Goal: Task Accomplishment & Management: Manage account settings

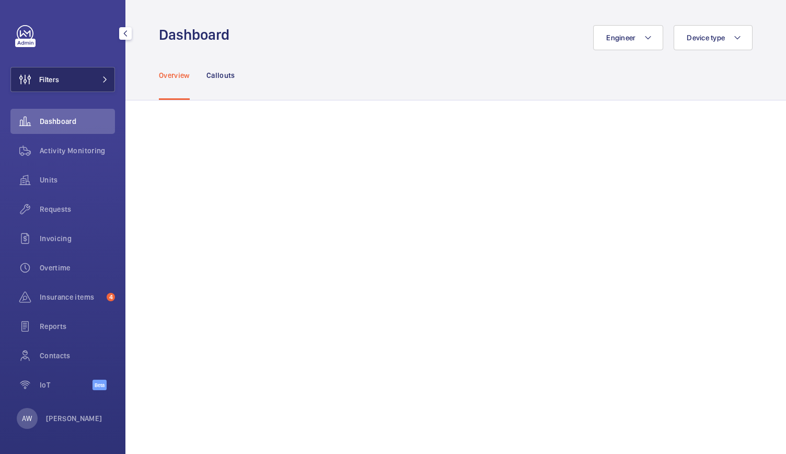
click at [82, 75] on button "Filters" at bounding box center [62, 79] width 105 height 25
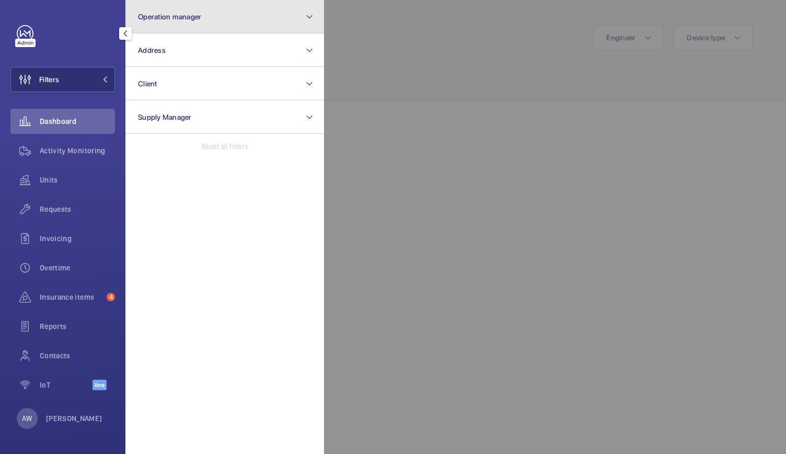
click at [241, 25] on button "Operation manager" at bounding box center [224, 16] width 199 height 33
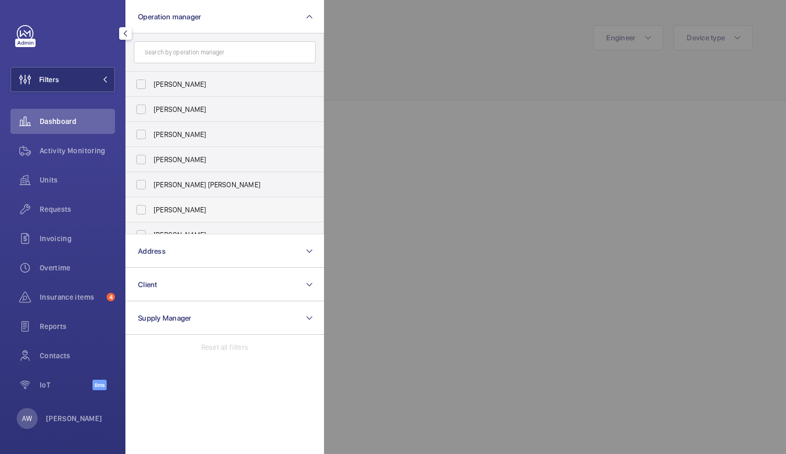
scroll to position [39, 0]
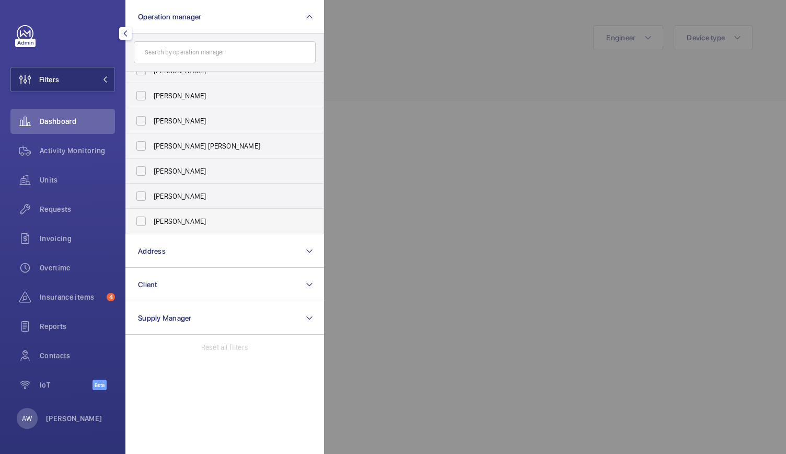
click at [193, 223] on span "[PERSON_NAME]" at bounding box center [226, 221] width 144 height 10
click at [152, 223] on input "[PERSON_NAME]" at bounding box center [141, 221] width 21 height 21
checkbox input "true"
click at [443, 151] on div at bounding box center [717, 227] width 786 height 454
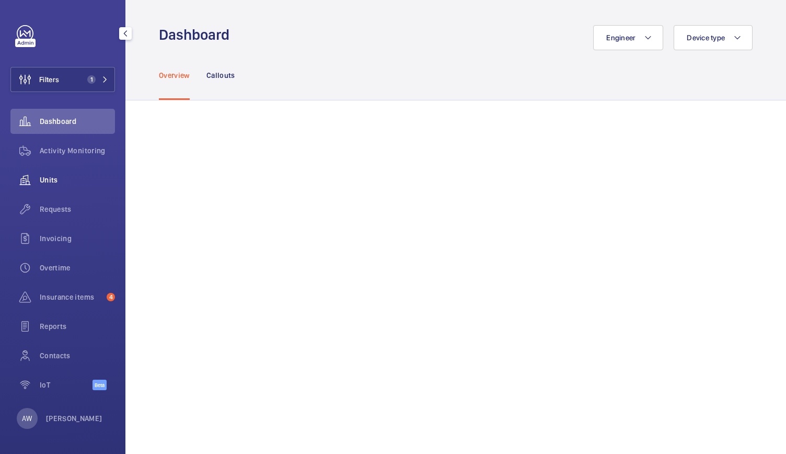
click at [45, 182] on span "Units" at bounding box center [77, 180] width 75 height 10
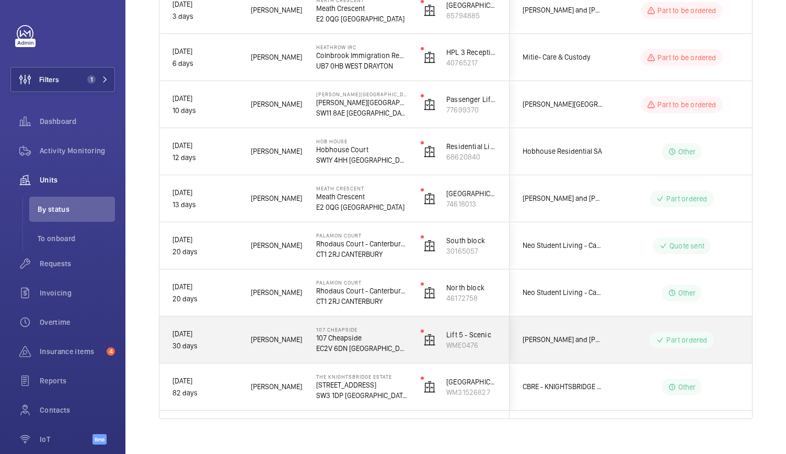
scroll to position [408, 0]
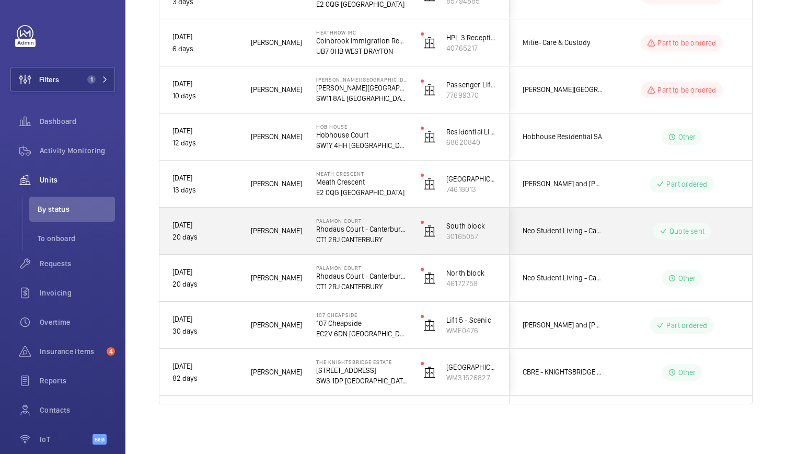
click at [300, 226] on span "Michael L." at bounding box center [277, 231] width 52 height 12
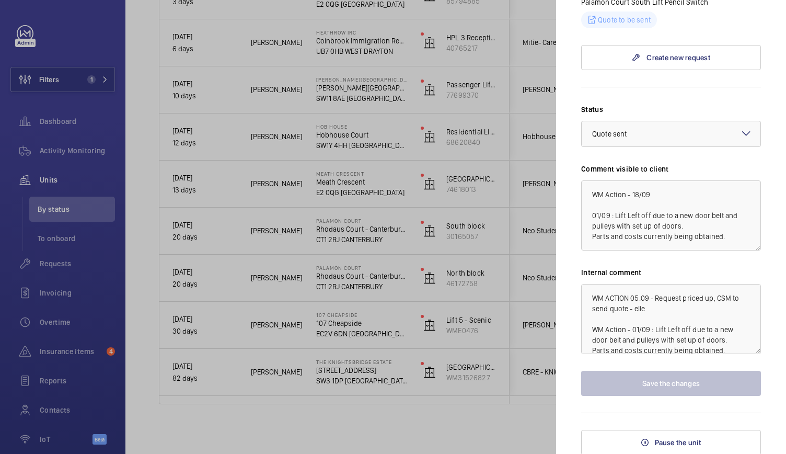
scroll to position [10, 0]
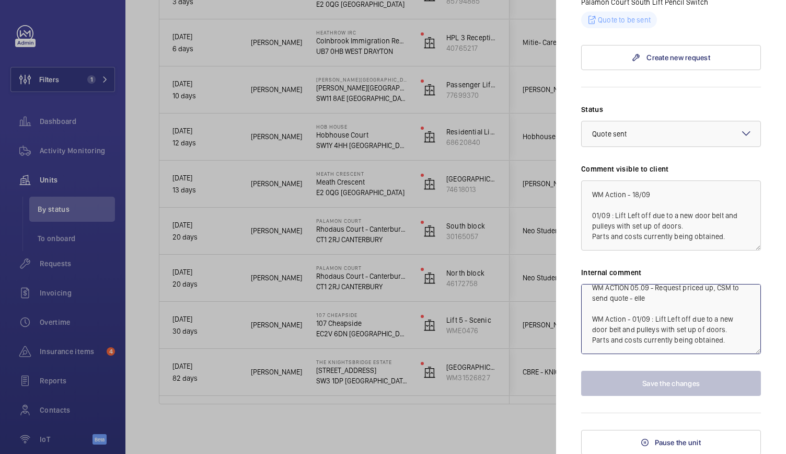
drag, startPoint x: 701, startPoint y: 342, endPoint x: 723, endPoint y: 292, distance: 55.0
click at [723, 292] on textarea "WM ACTION 05.09 - Request priced up, CSM to send quote - elle WM Action - 01/09…" at bounding box center [671, 319] width 180 height 70
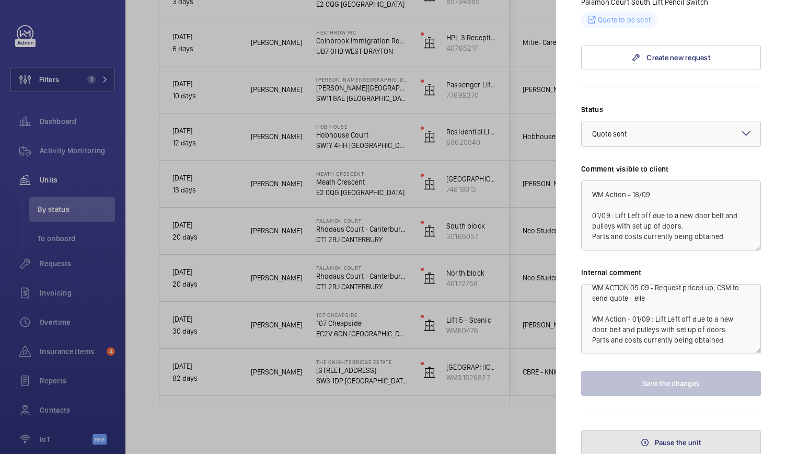
click at [647, 446] on button "Pause the unit" at bounding box center [671, 442] width 180 height 25
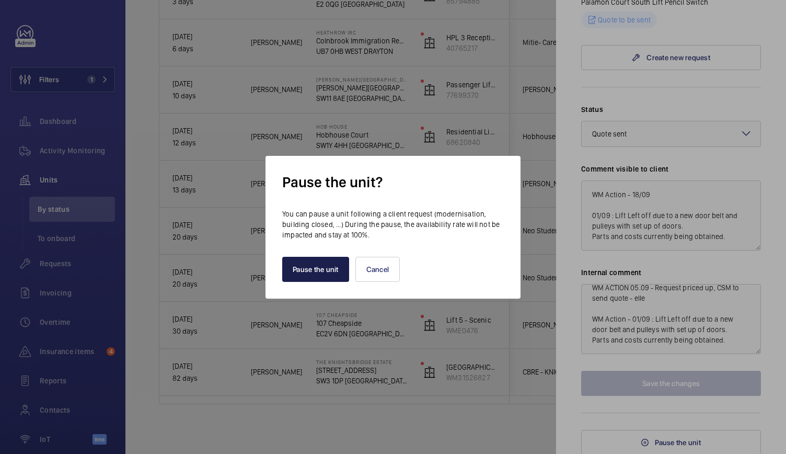
click at [306, 277] on button "Pause the unit" at bounding box center [315, 269] width 67 height 25
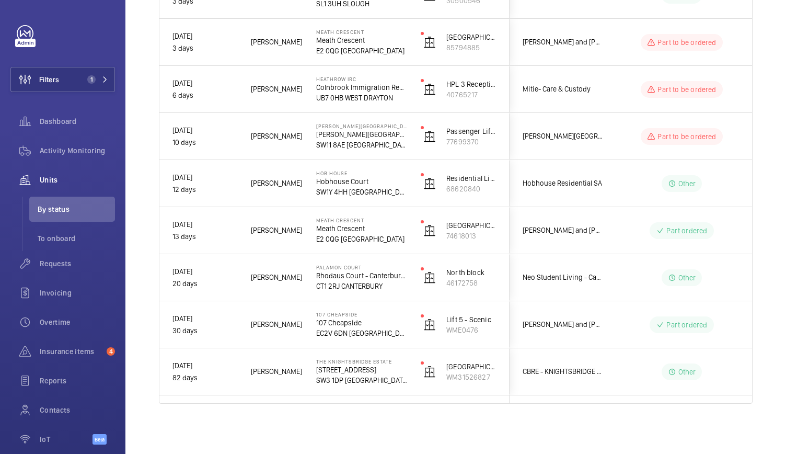
scroll to position [361, 0]
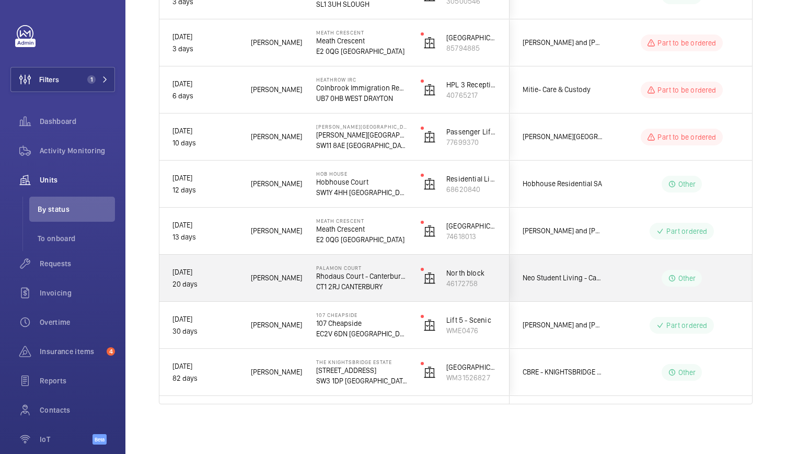
click at [294, 290] on div "Michael L." at bounding box center [270, 277] width 64 height 33
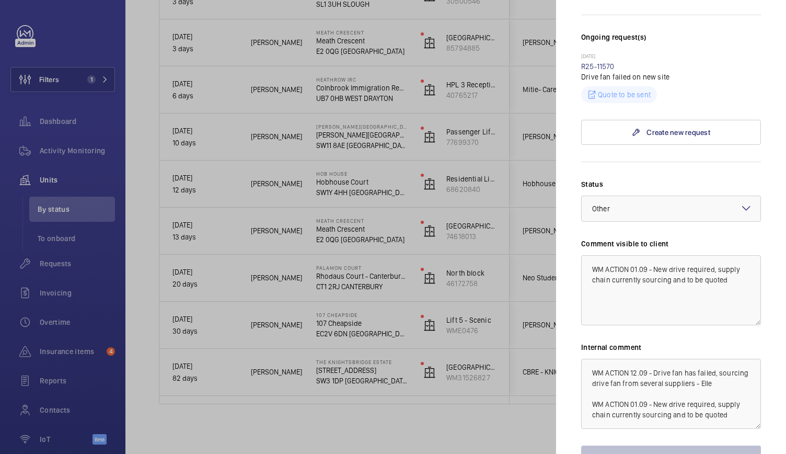
scroll to position [396, 0]
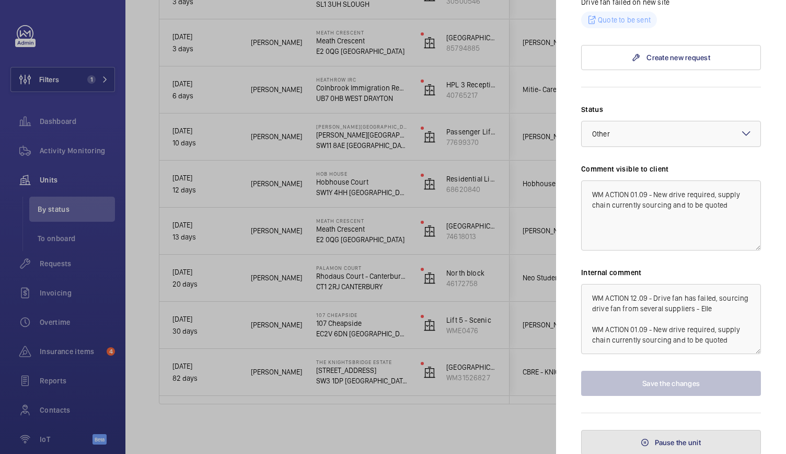
click at [655, 438] on span "Pause the unit" at bounding box center [678, 442] width 46 height 8
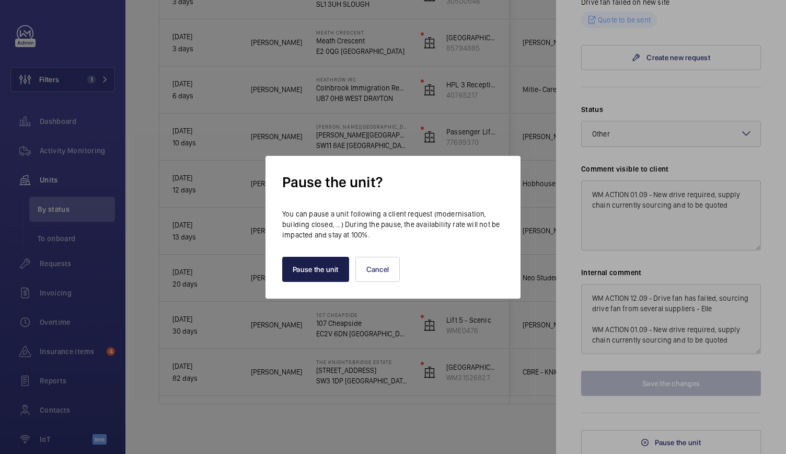
click at [327, 271] on button "Pause the unit" at bounding box center [315, 269] width 67 height 25
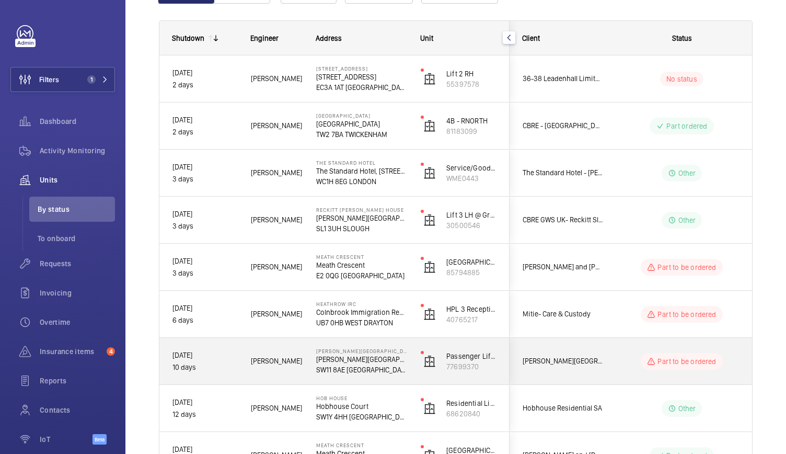
scroll to position [134, 0]
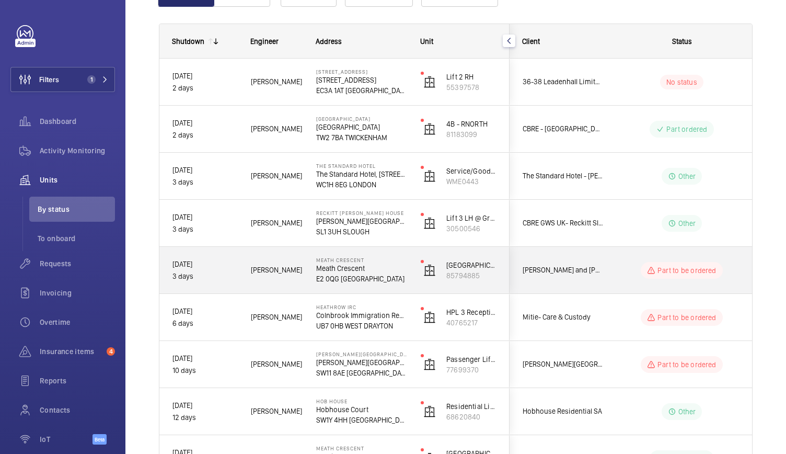
click at [327, 271] on p "Meath Crescent" at bounding box center [361, 268] width 91 height 10
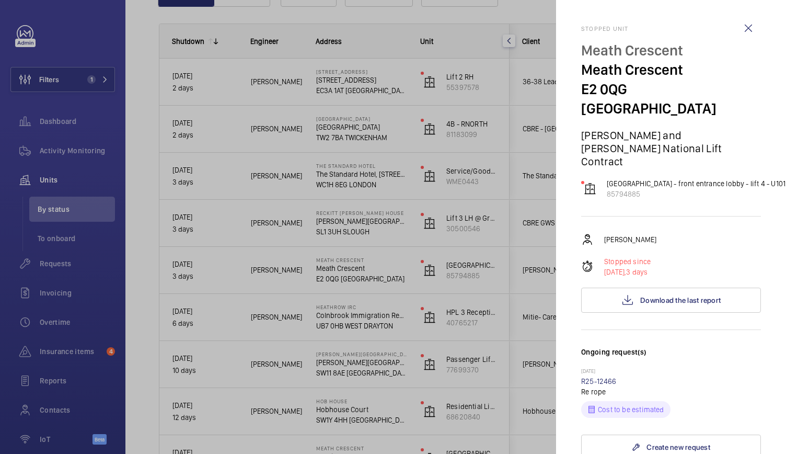
click at [291, 232] on div at bounding box center [393, 227] width 786 height 454
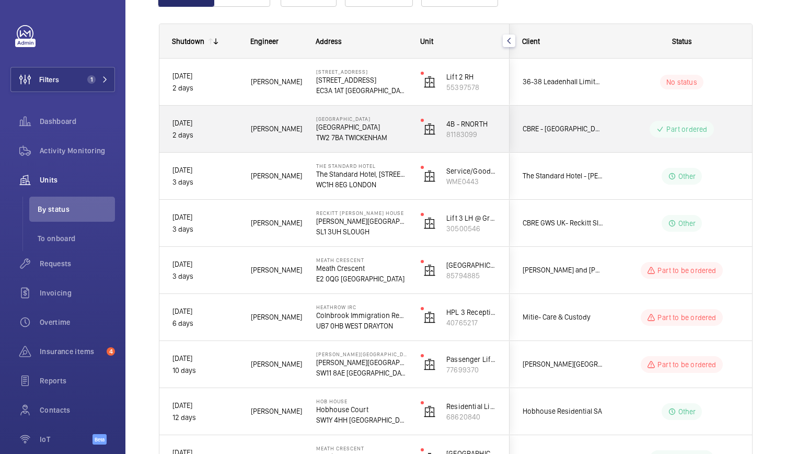
click at [301, 131] on span "Solomon F." at bounding box center [277, 129] width 52 height 12
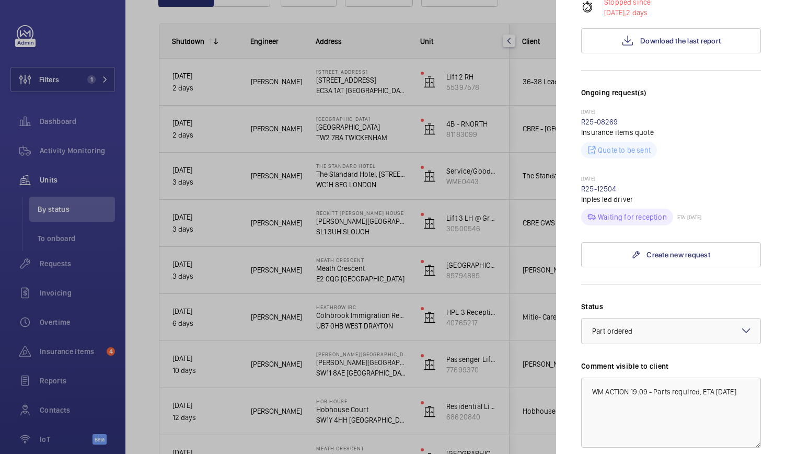
scroll to position [217, 0]
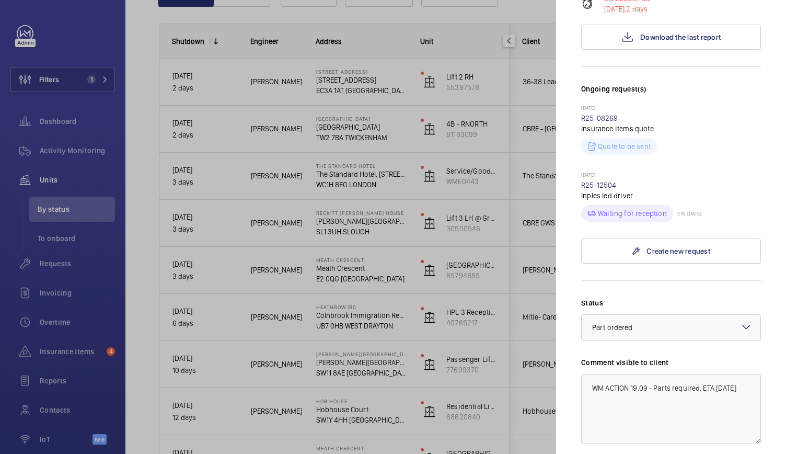
click at [394, 282] on div at bounding box center [393, 227] width 786 height 454
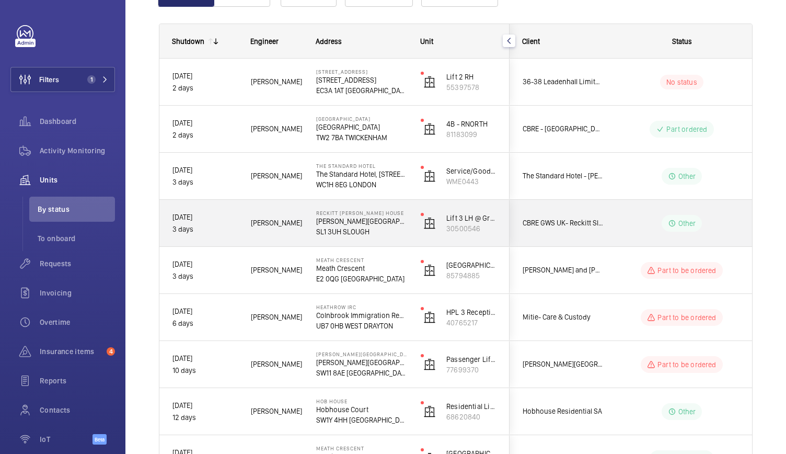
click at [407, 237] on div "Reckitt Turner House Turner House, 103-105 Bath Road, Slough, Berkshire, SL1 3U…" at bounding box center [356, 223] width 104 height 47
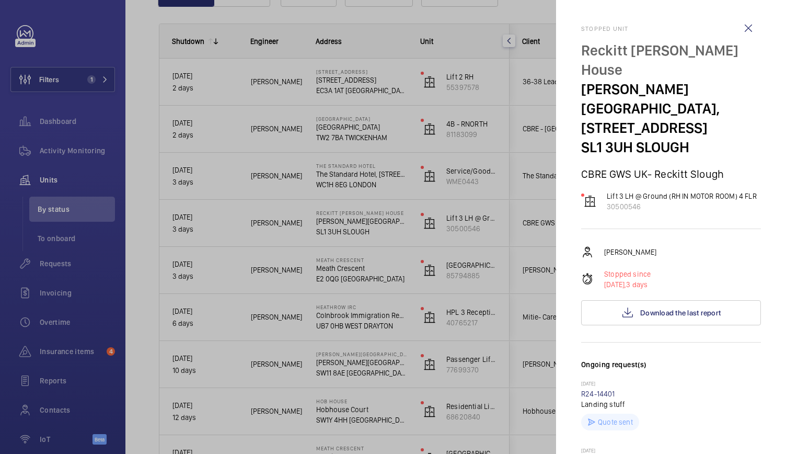
click at [55, 264] on div at bounding box center [393, 227] width 786 height 454
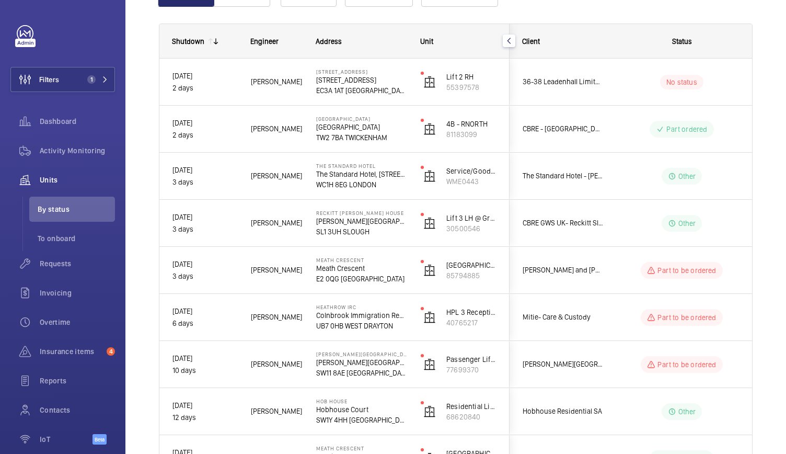
click at [55, 264] on div at bounding box center [393, 227] width 786 height 454
click at [55, 264] on span "Requests" at bounding box center [77, 263] width 75 height 10
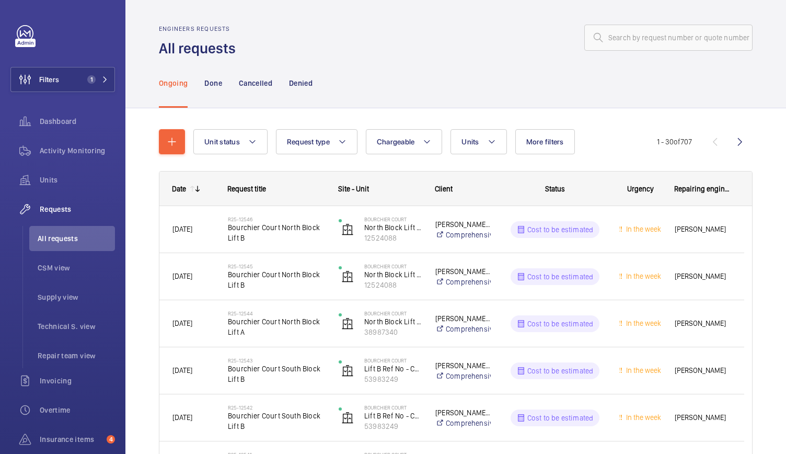
click at [431, 51] on div "Engineers requests All requests" at bounding box center [456, 41] width 594 height 33
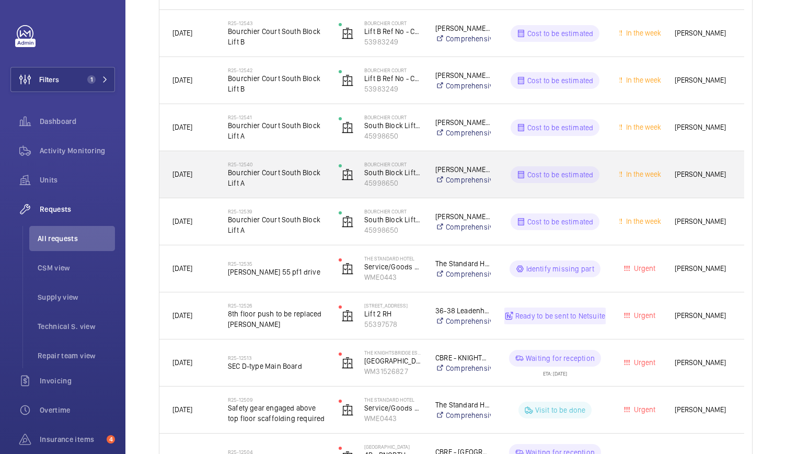
scroll to position [338, 0]
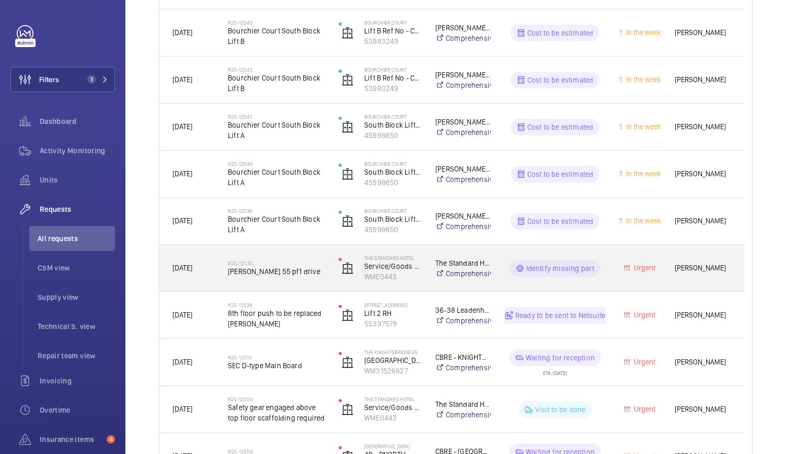
click at [326, 262] on div "The Standard Hotel Service/Goods Lift (Serves roof) WME0443" at bounding box center [374, 268] width 96 height 43
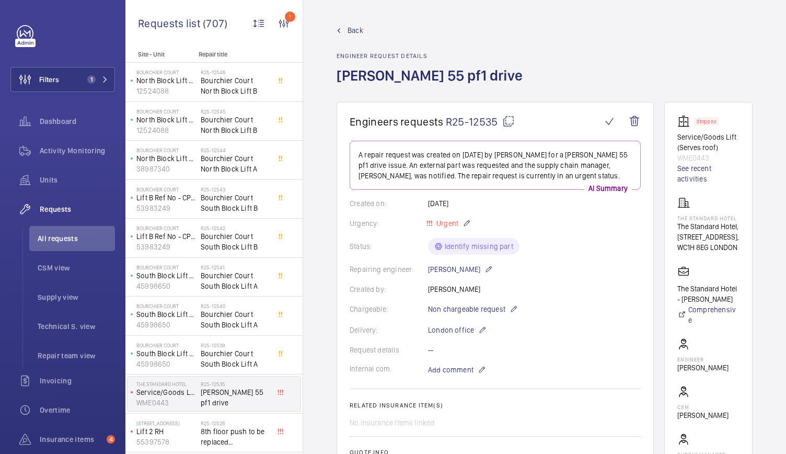
click at [494, 120] on span "R25-12535" at bounding box center [480, 121] width 69 height 13
click at [47, 185] on div "Units" at bounding box center [62, 179] width 105 height 25
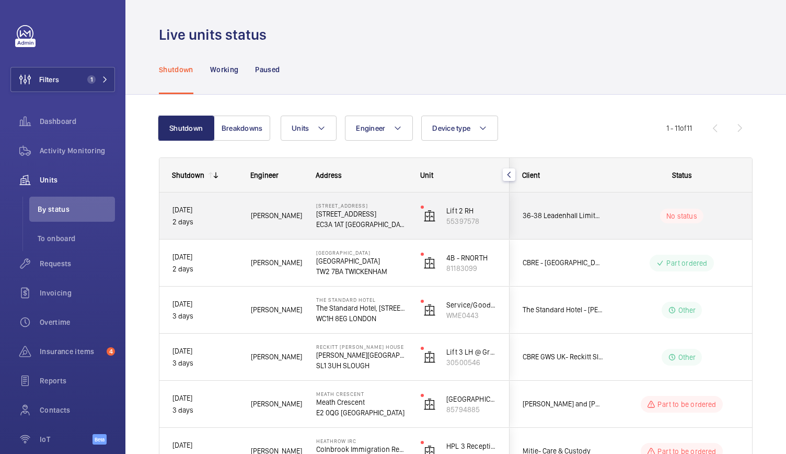
click at [302, 223] on div "Alfred R." at bounding box center [270, 215] width 64 height 33
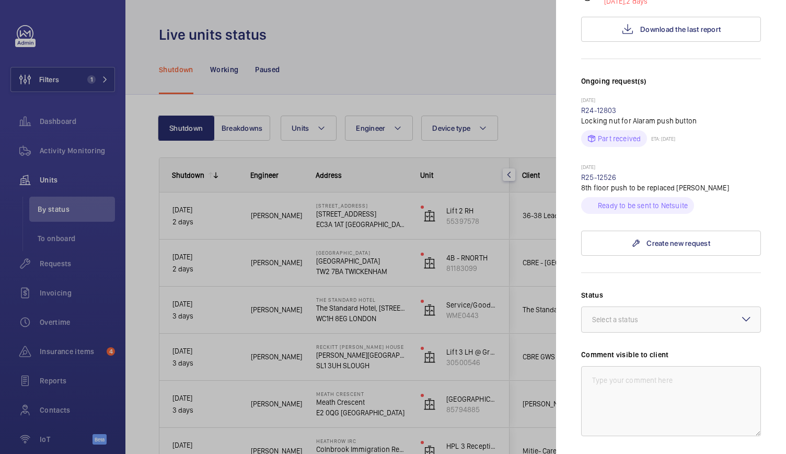
scroll to position [227, 0]
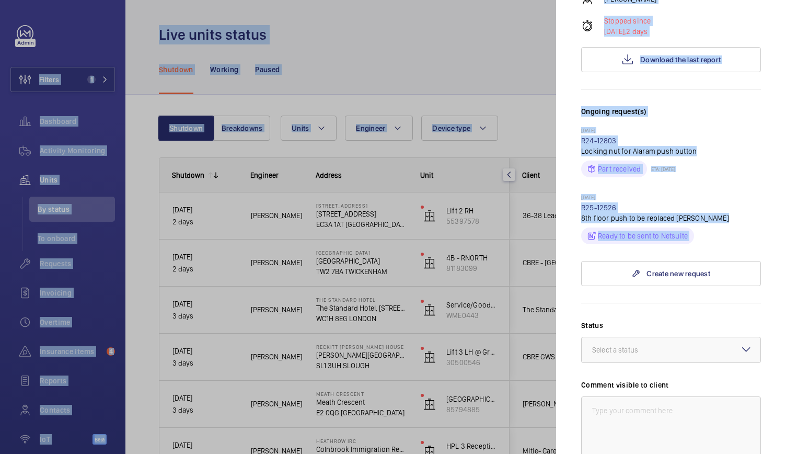
drag, startPoint x: 629, startPoint y: 230, endPoint x: 514, endPoint y: 117, distance: 160.8
click at [514, 117] on mat-sidenav-container "Filters 1 Dashboard Activity Monitoring Units By status To onboard Requests Inv…" at bounding box center [393, 227] width 786 height 454
click at [468, 55] on div at bounding box center [393, 227] width 786 height 454
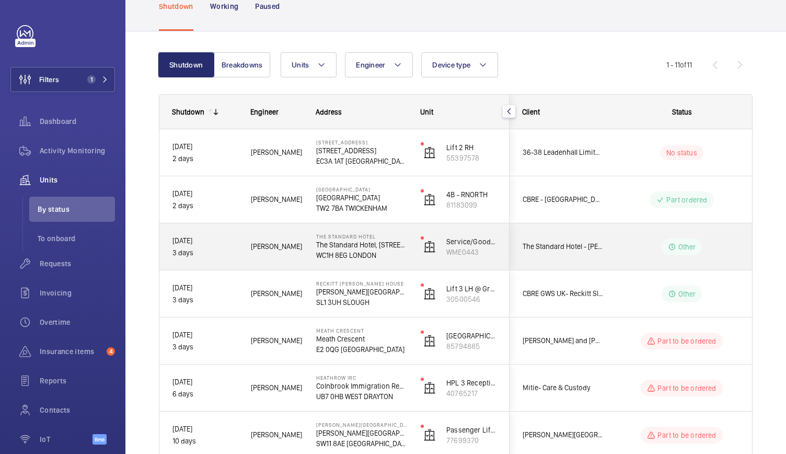
scroll to position [83, 0]
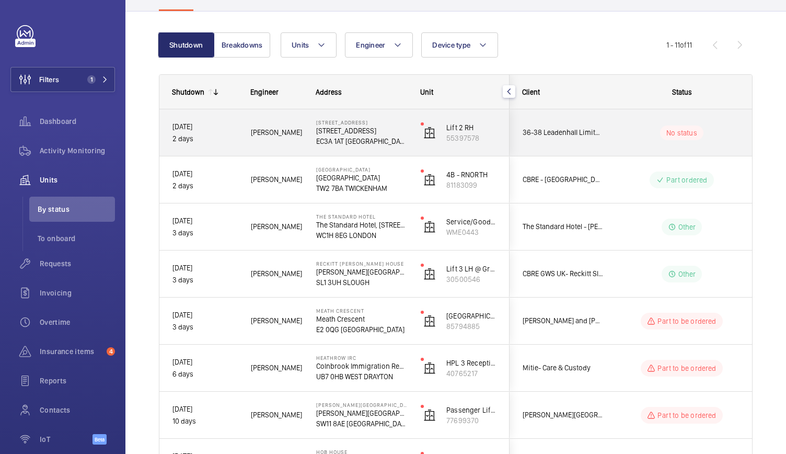
click at [302, 139] on div "Alfred R." at bounding box center [270, 132] width 64 height 33
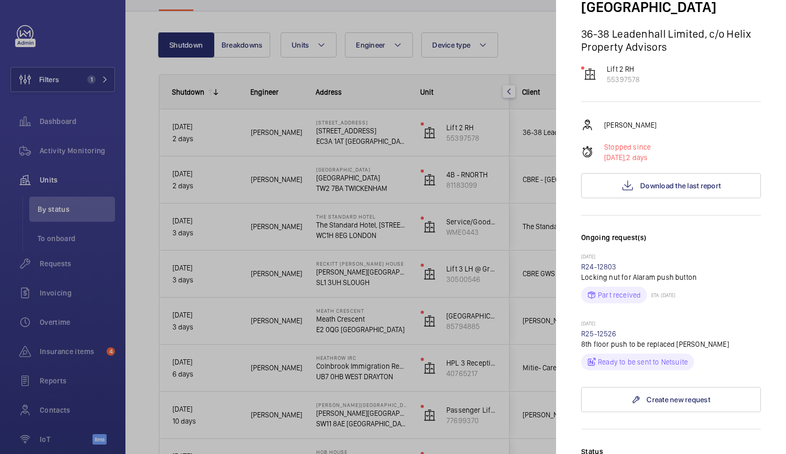
scroll to position [100, 0]
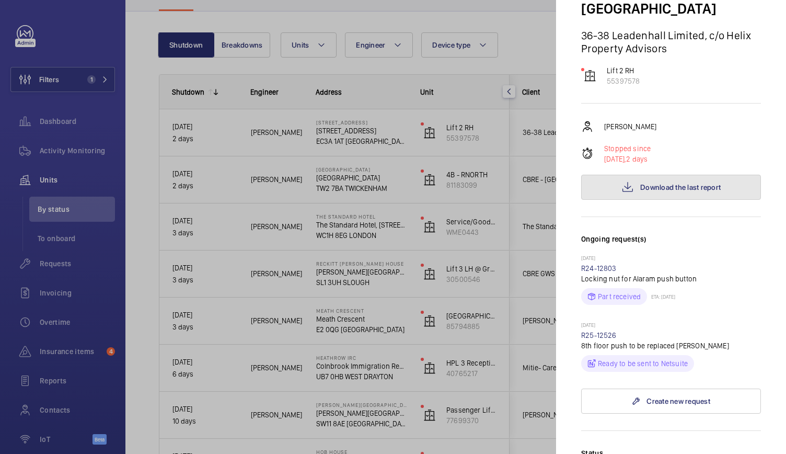
click at [613, 175] on button "Download the last report" at bounding box center [671, 187] width 180 height 25
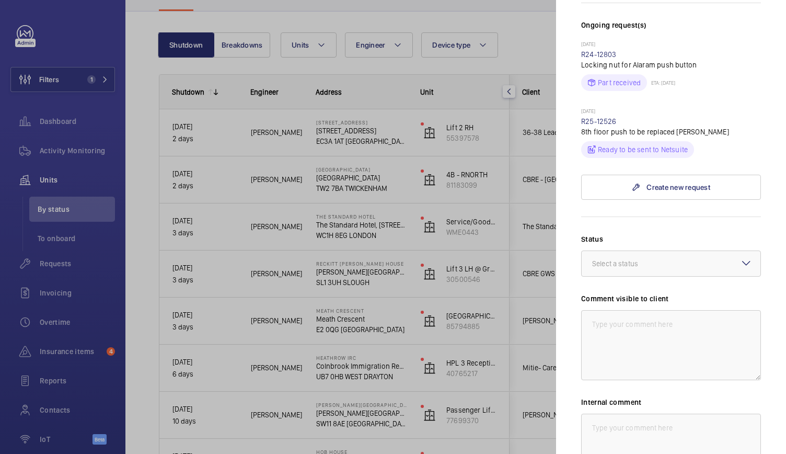
scroll to position [394, 0]
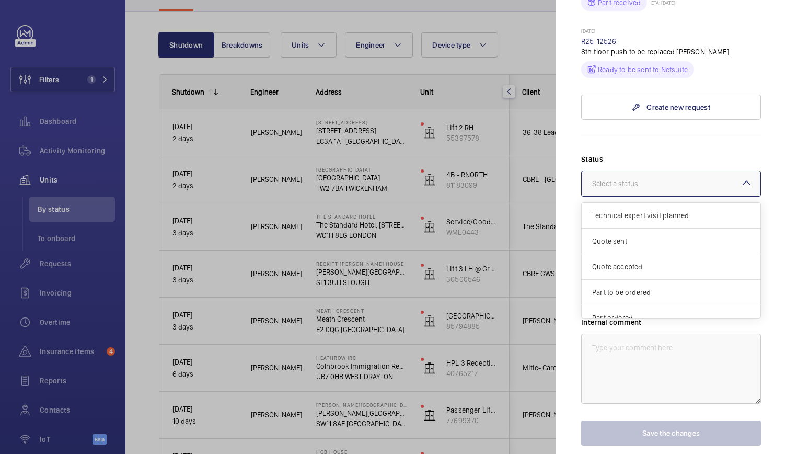
click at [645, 171] on div at bounding box center [671, 183] width 179 height 25
click at [615, 262] on span "Part to be ordered" at bounding box center [671, 267] width 158 height 10
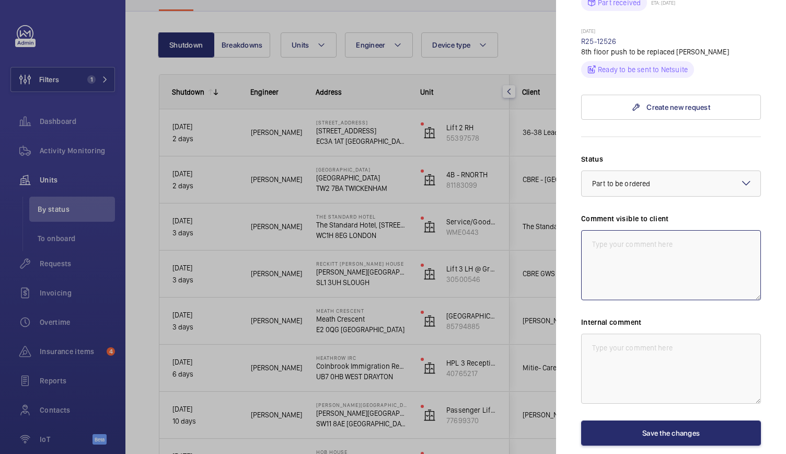
click at [615, 238] on textarea at bounding box center [671, 265] width 180 height 70
drag, startPoint x: 693, startPoint y: 249, endPoint x: 581, endPoint y: 218, distance: 116.2
click at [581, 230] on textarea "WM Action - 8th Floor Push Button Required. Part being sourced. ETA TBC." at bounding box center [671, 265] width 180 height 70
type textarea "WM Action - 8th Floor Push Button Required. Part being sourced. ETA TBC."
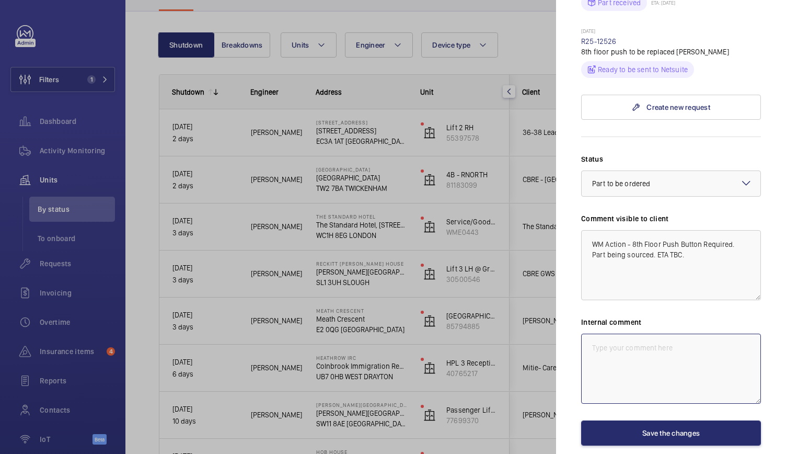
click at [604, 334] on textarea at bounding box center [671, 369] width 180 height 70
paste textarea "WM Action - 8th Floor Push Button Required. Part being sourced. ETA TBC."
type textarea "WM Action - 8th Floor Push Button Required. Part being sourced. ETA TBC."
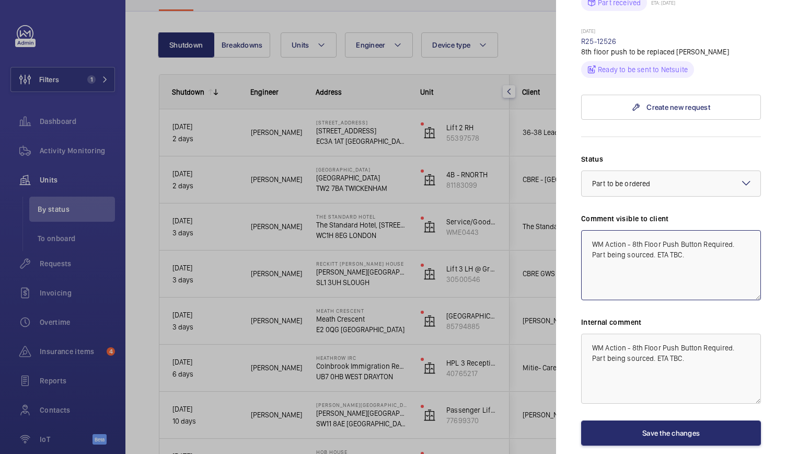
click at [632, 230] on textarea "WM Action - 8th Floor Push Button Required. Part being sourced. ETA TBC." at bounding box center [671, 265] width 180 height 70
type textarea "WM Action - 22/09 8th Floor Push Button Required. Part being sourced. ETA TBC."
click at [631, 334] on textarea "WM Action - 8th Floor Push Button Required. Part being sourced. ETA TBC." at bounding box center [671, 369] width 180 height 70
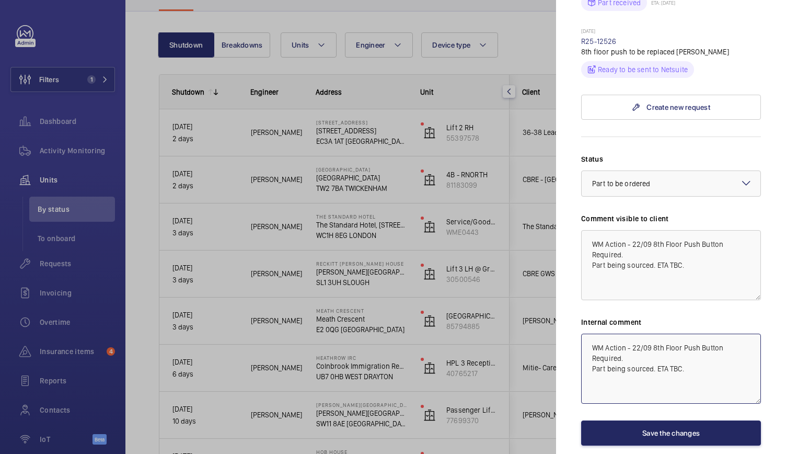
type textarea "WM Action - 22/09 8th Floor Push Button Required. Part being sourced. ETA TBC."
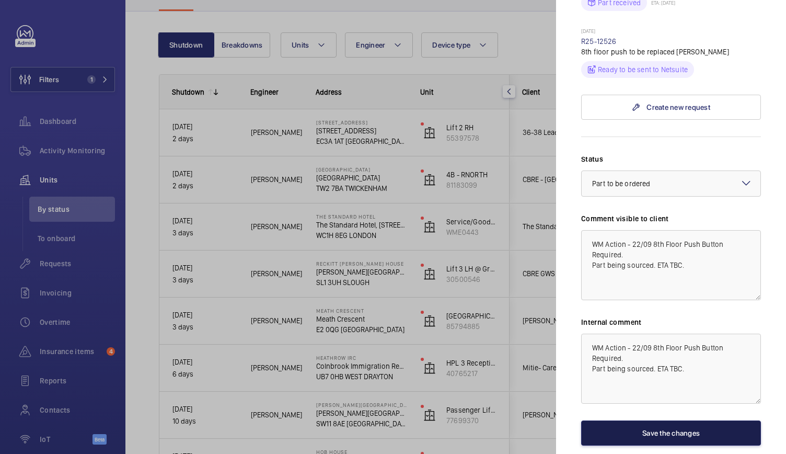
click at [663, 422] on button "Save the changes" at bounding box center [671, 432] width 180 height 25
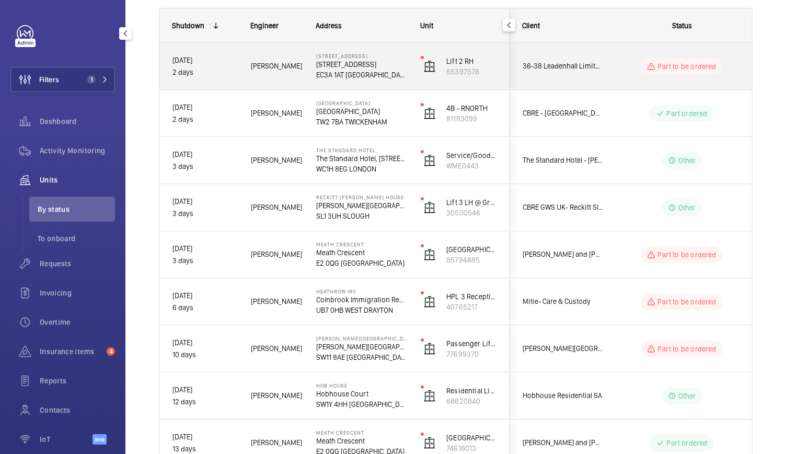
scroll to position [0, 0]
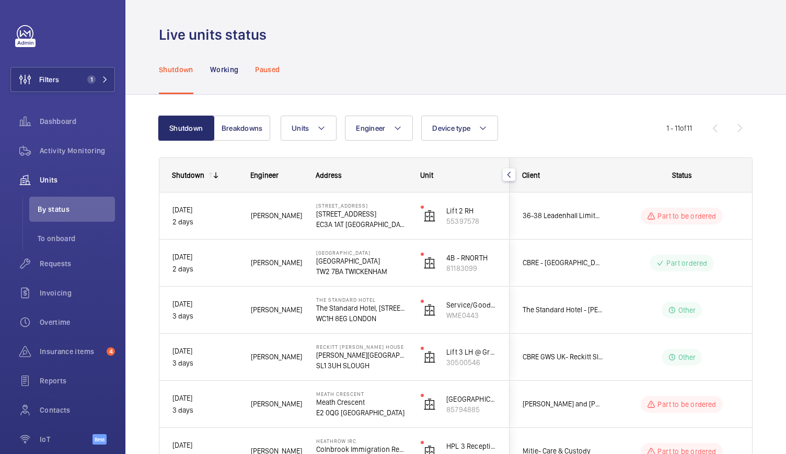
click at [277, 68] on p "Paused" at bounding box center [267, 69] width 25 height 10
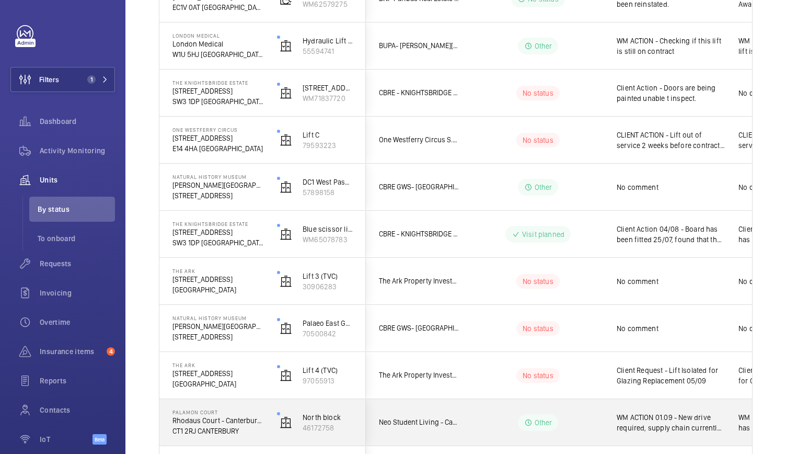
scroll to position [1110, 0]
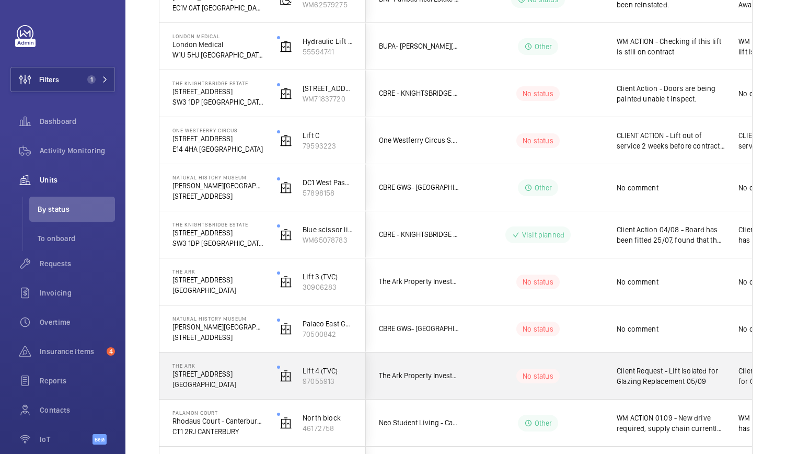
click at [346, 396] on div "Lift 4 (TVC) 97055913" at bounding box center [315, 375] width 101 height 47
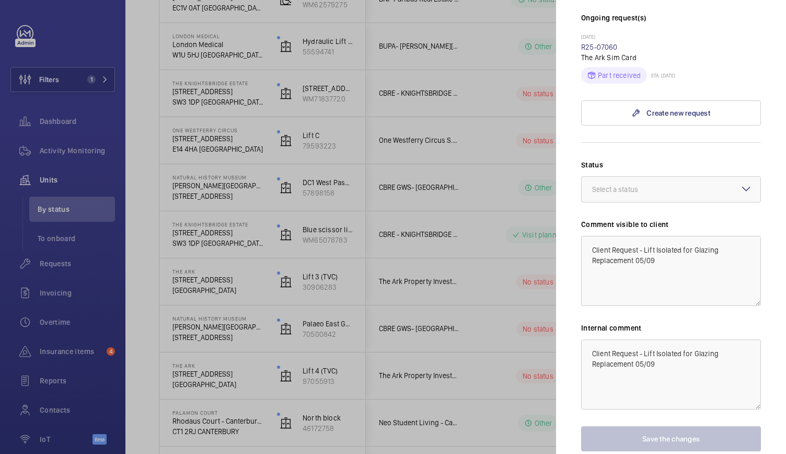
scroll to position [339, 0]
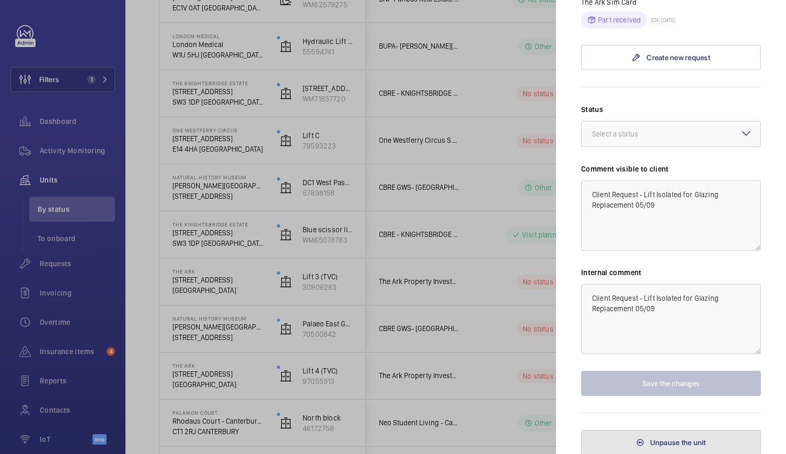
click at [641, 431] on button "Unpause the unit" at bounding box center [671, 442] width 180 height 25
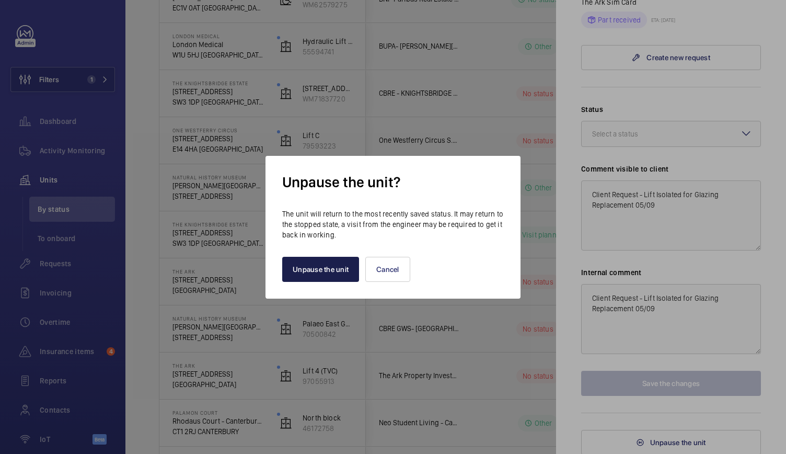
click at [339, 267] on button "Unpause the unit" at bounding box center [320, 269] width 77 height 25
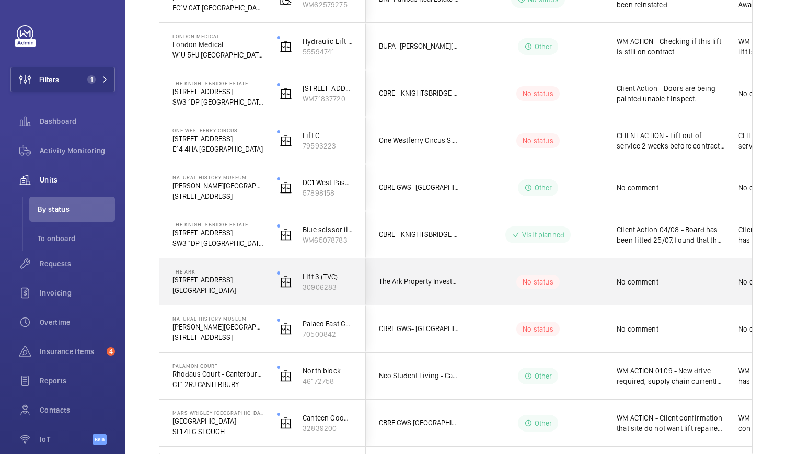
click at [253, 280] on p "201 Talgarth Road" at bounding box center [218, 279] width 91 height 10
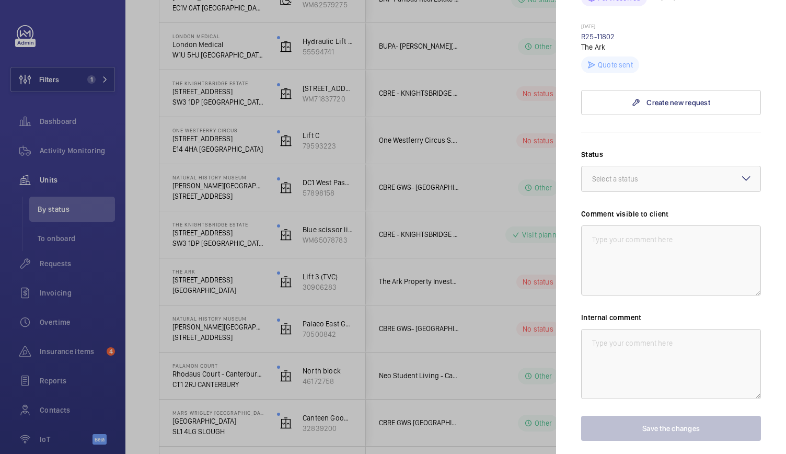
scroll to position [540, 0]
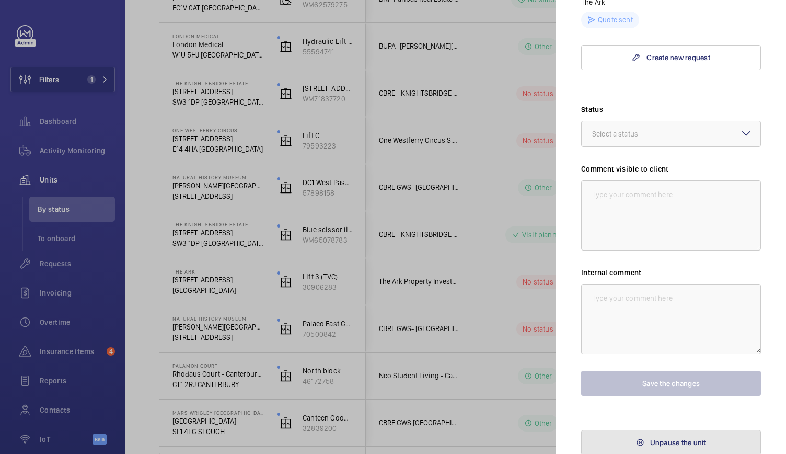
click at [650, 444] on span "Unpause the unit" at bounding box center [678, 442] width 56 height 8
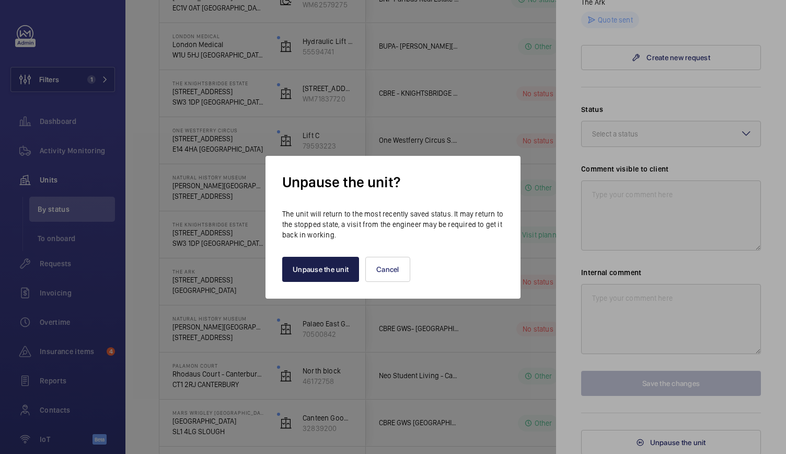
click at [322, 271] on button "Unpause the unit" at bounding box center [320, 269] width 77 height 25
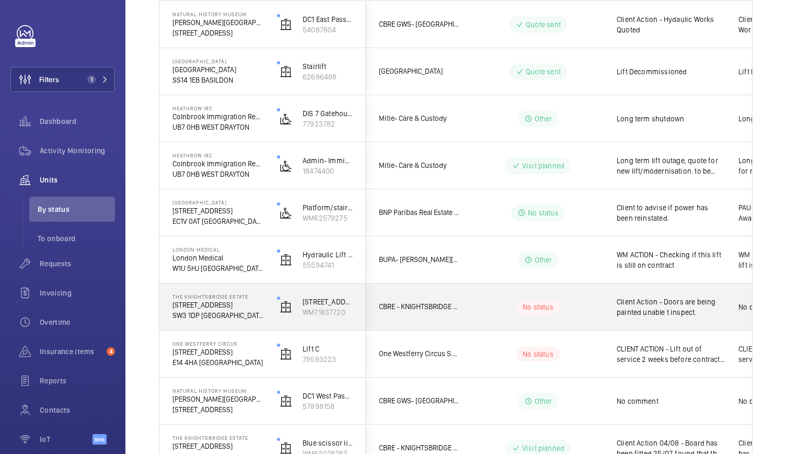
scroll to position [862, 0]
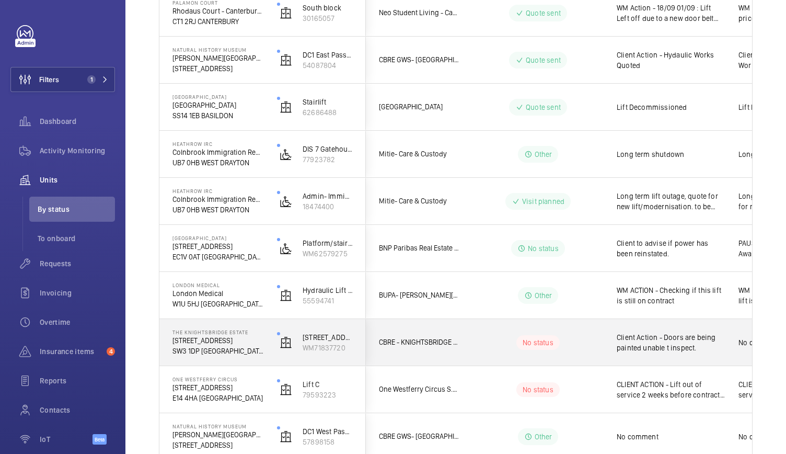
click at [265, 358] on div "67 Brompton Road LH pass WM71837720" at bounding box center [315, 342] width 101 height 47
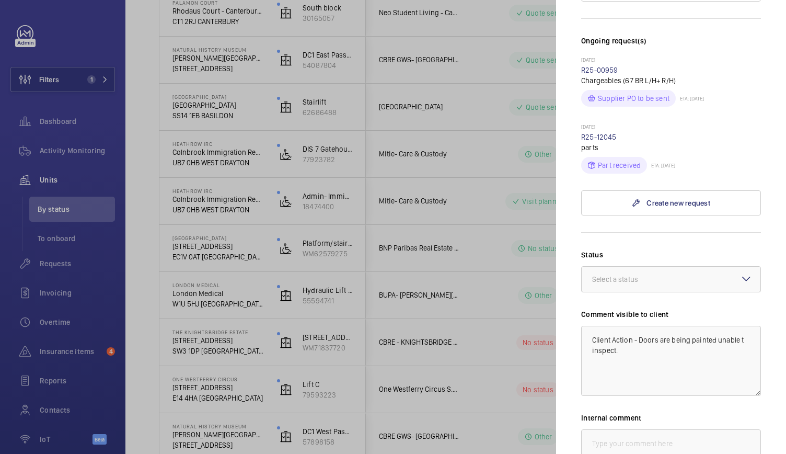
scroll to position [255, 0]
click at [491, 242] on div at bounding box center [393, 227] width 786 height 454
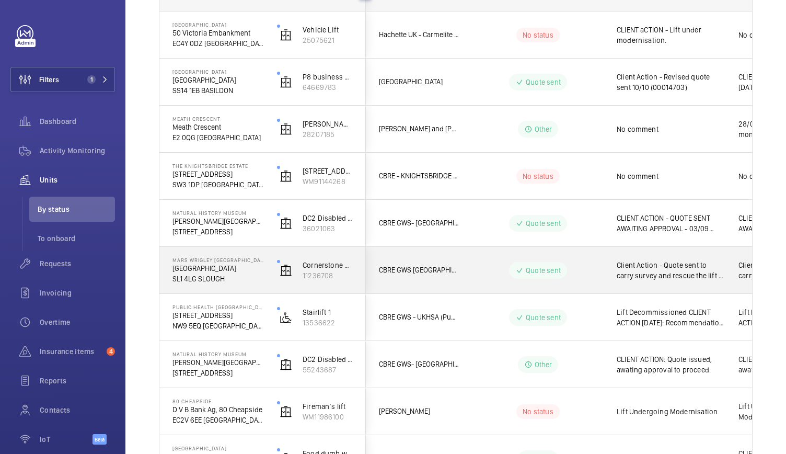
scroll to position [180, 0]
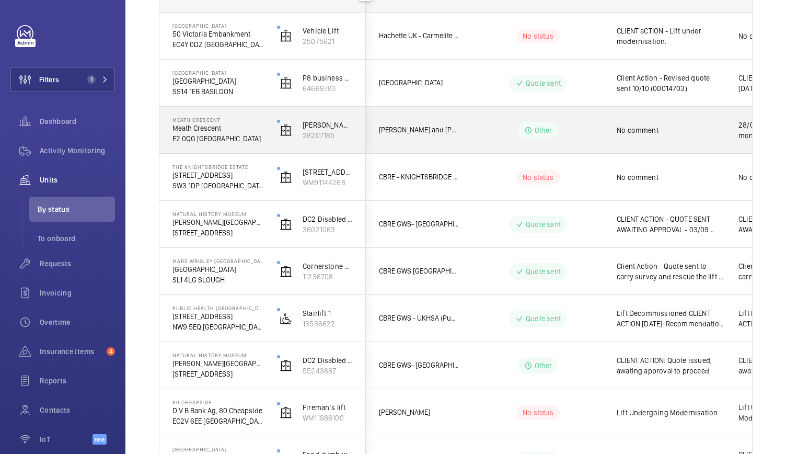
click at [256, 132] on p "Meath Crescent" at bounding box center [218, 128] width 91 height 10
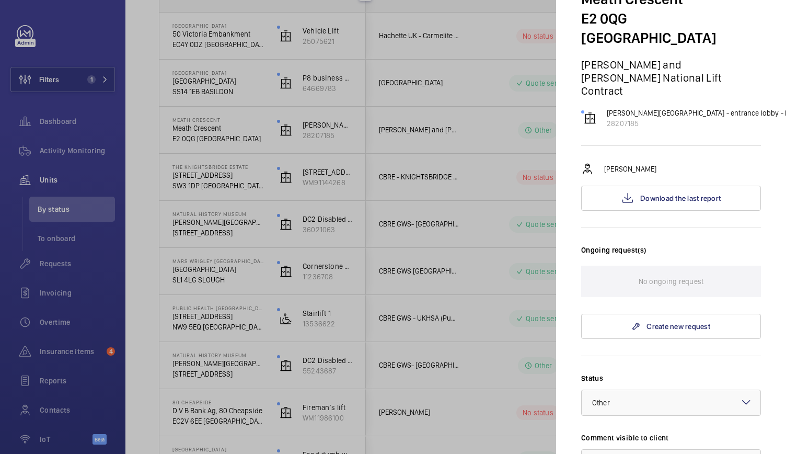
scroll to position [56, 0]
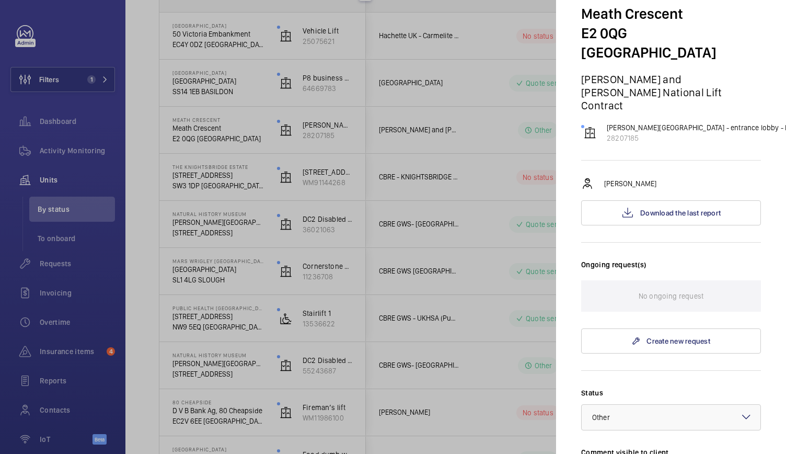
click at [313, 269] on div at bounding box center [393, 227] width 786 height 454
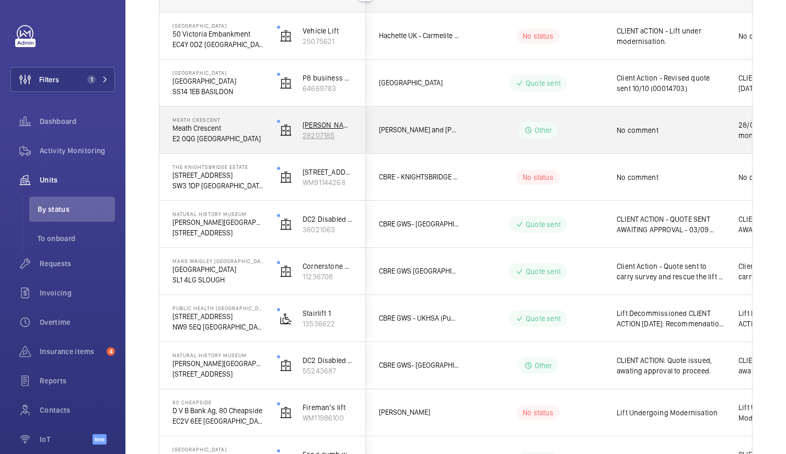
scroll to position [0, 0]
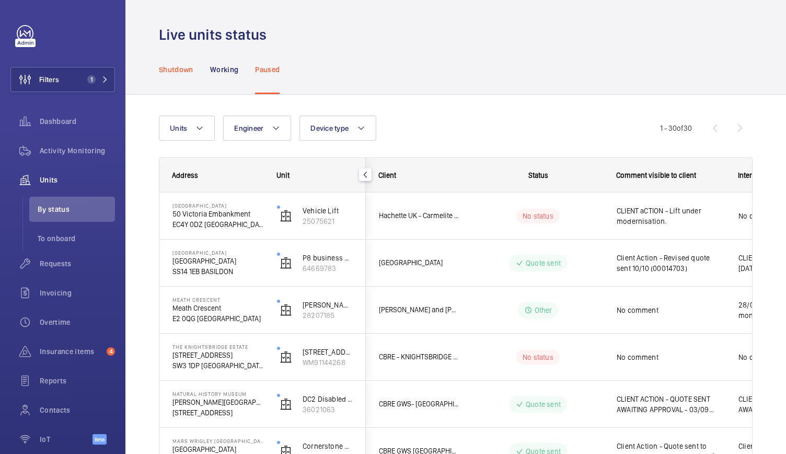
click at [179, 60] on div "Shutdown" at bounding box center [176, 69] width 35 height 50
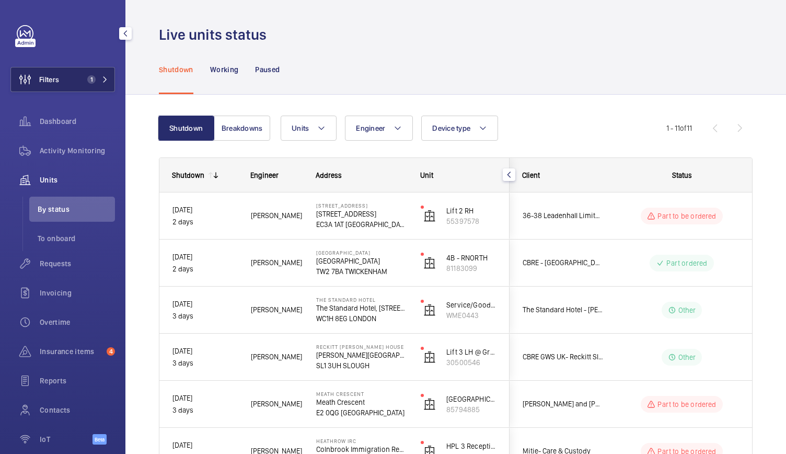
click at [105, 77] on mat-icon at bounding box center [105, 79] width 6 height 6
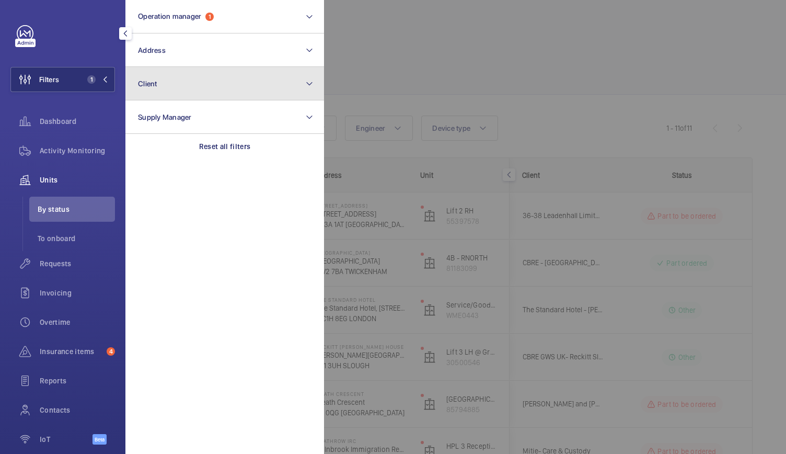
click at [179, 88] on button "Client" at bounding box center [224, 83] width 199 height 33
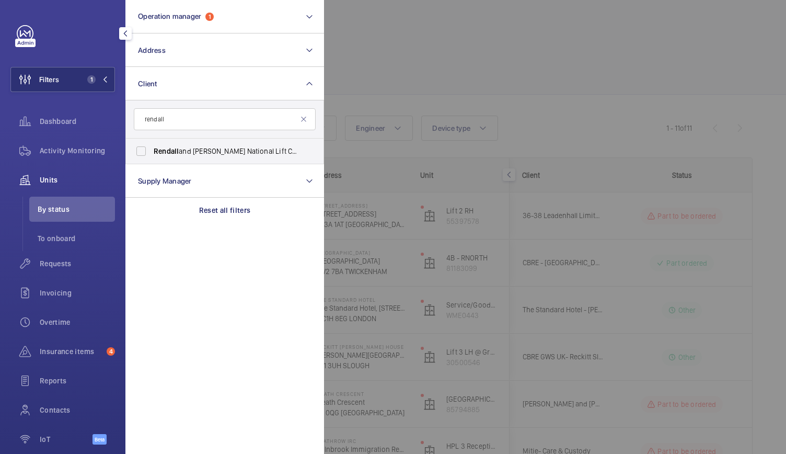
type input "rendall"
click at [186, 154] on span "Rendall and Rittner National Lift Contract" at bounding box center [226, 151] width 144 height 10
click at [152, 154] on input "Rendall and Rittner National Lift Contract" at bounding box center [141, 151] width 21 height 21
checkbox input "true"
click at [466, 81] on div at bounding box center [717, 227] width 786 height 454
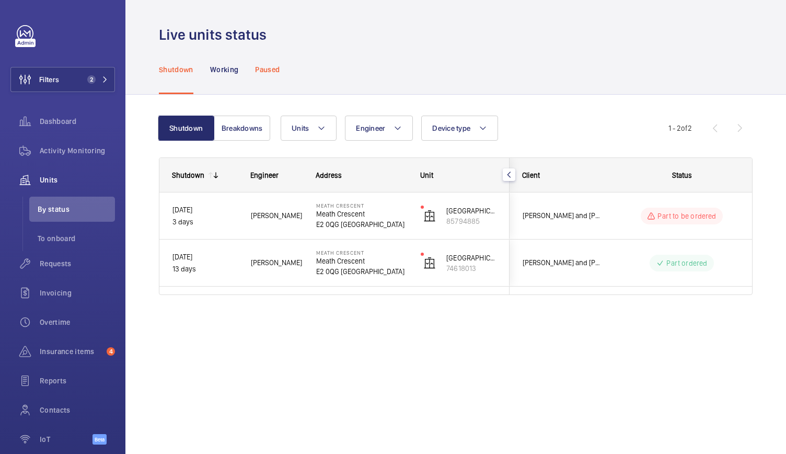
click at [277, 62] on div "Paused" at bounding box center [267, 69] width 25 height 50
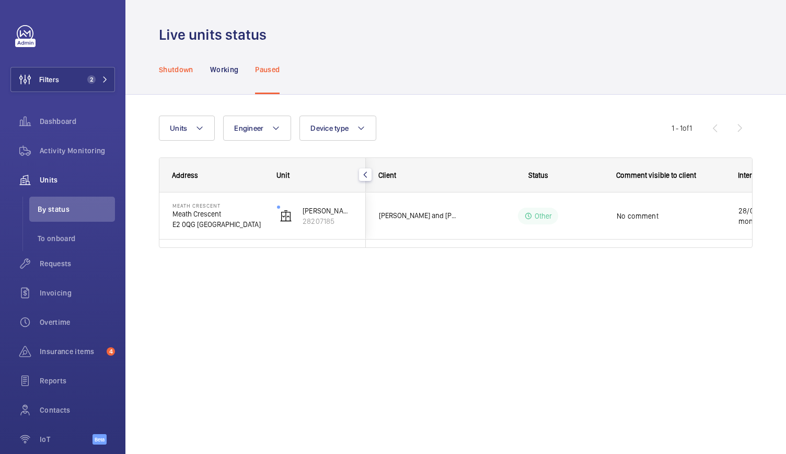
click at [169, 76] on div "Shutdown" at bounding box center [176, 69] width 35 height 50
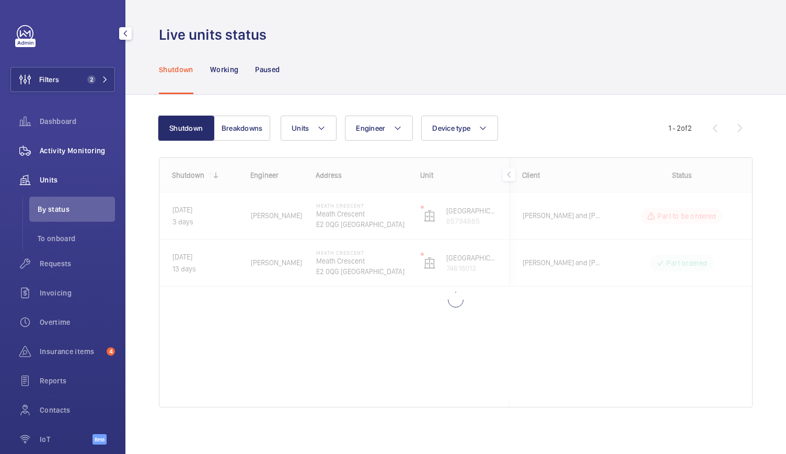
click at [64, 151] on span "Activity Monitoring" at bounding box center [77, 150] width 75 height 10
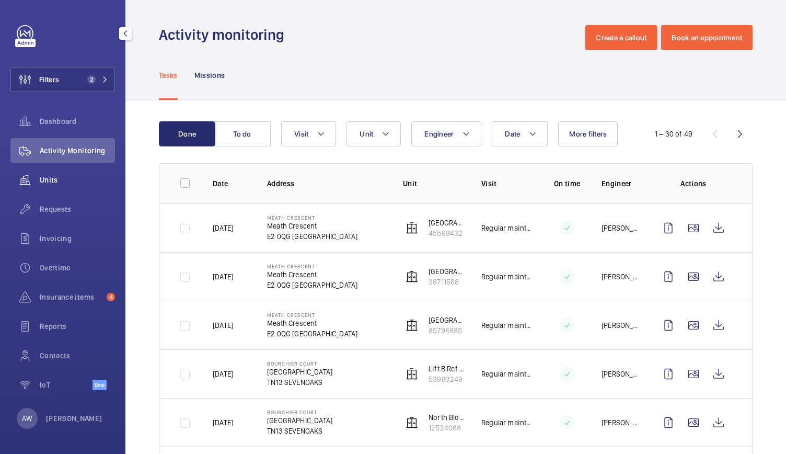
click at [47, 186] on div "Units" at bounding box center [62, 179] width 105 height 25
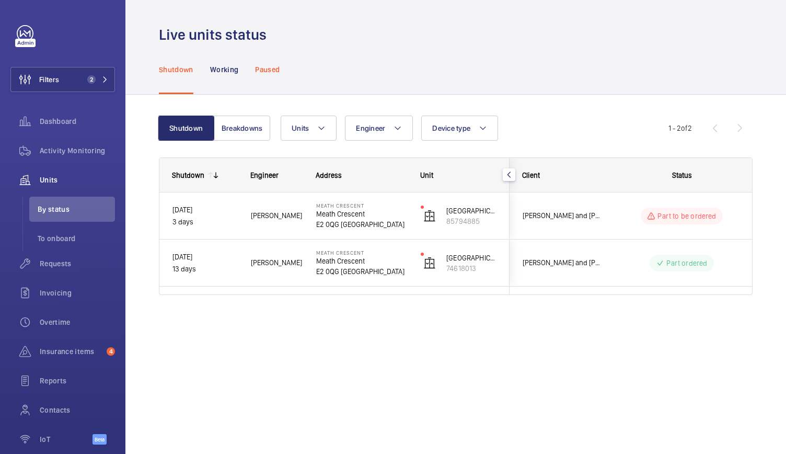
click at [264, 67] on p "Paused" at bounding box center [267, 69] width 25 height 10
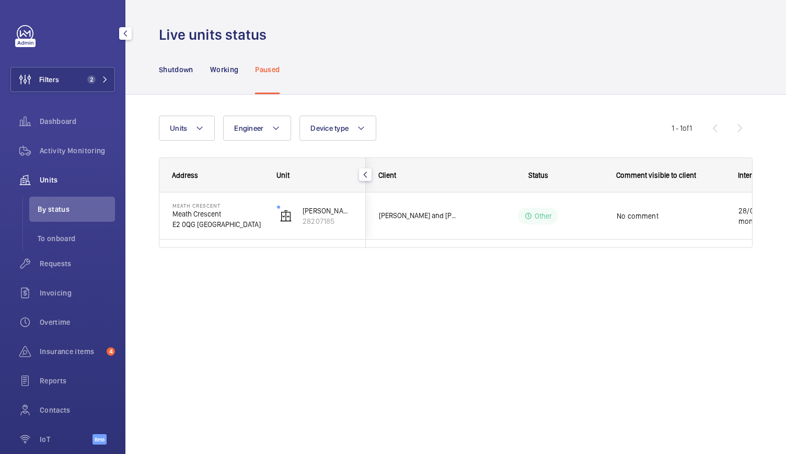
click at [62, 93] on div "Filters 2 Dashboard Activity Monitoring Units By status To onboard Requests Inv…" at bounding box center [62, 240] width 105 height 431
click at [83, 75] on span "2" at bounding box center [89, 79] width 13 height 8
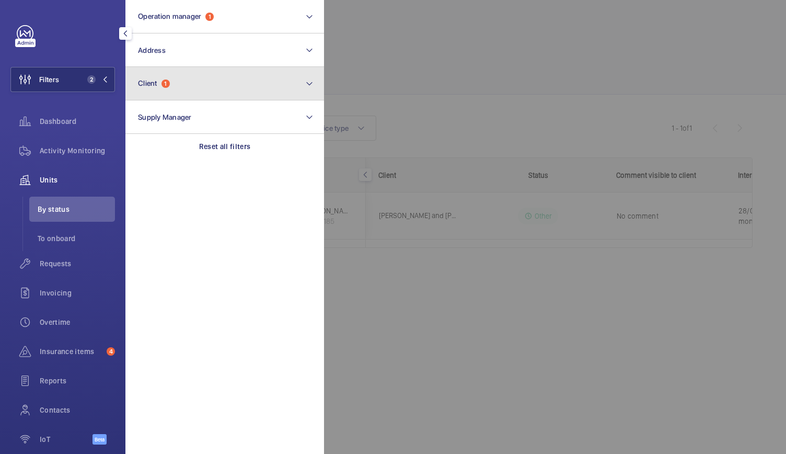
click at [169, 77] on button "Client 1" at bounding box center [224, 83] width 199 height 33
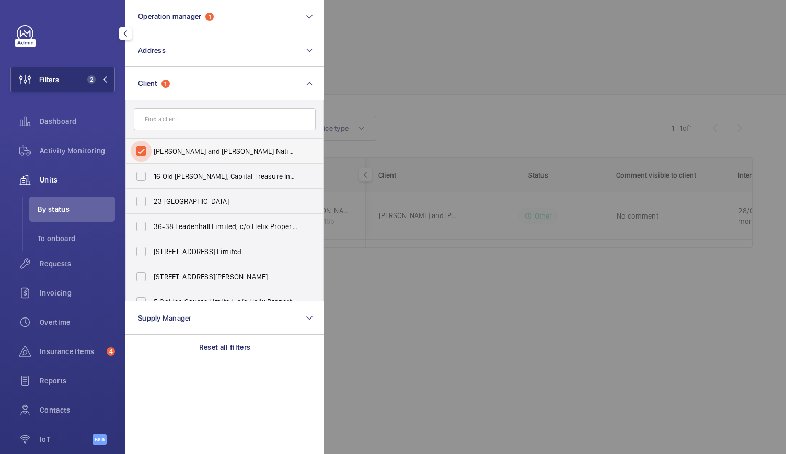
click at [144, 154] on input "Rendall and Rittner National Lift Contract" at bounding box center [141, 151] width 21 height 21
checkbox input "false"
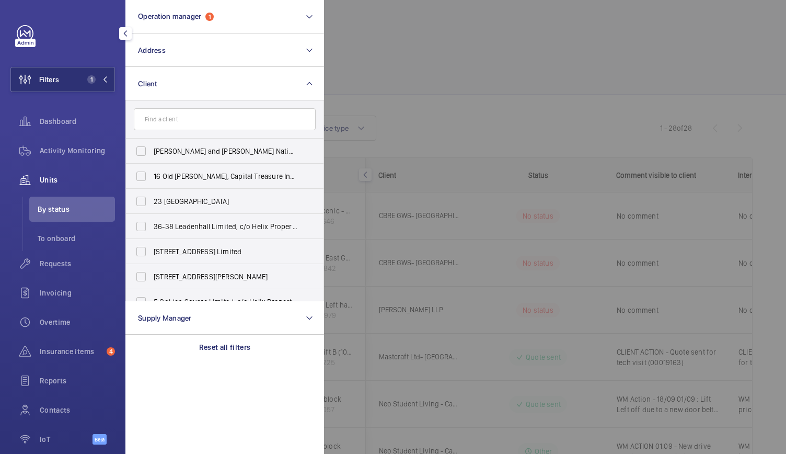
click at [398, 126] on div at bounding box center [717, 227] width 786 height 454
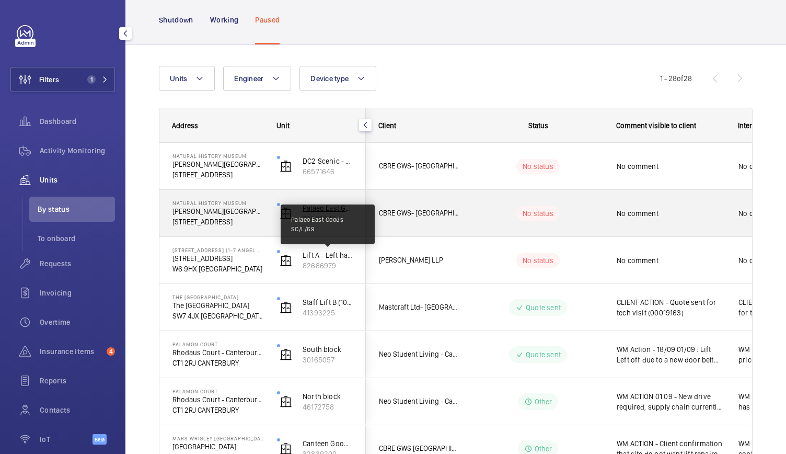
scroll to position [50, 0]
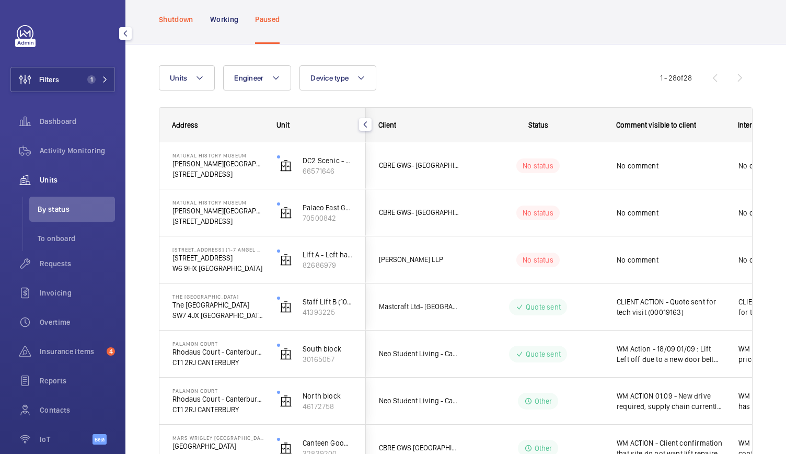
click at [174, 28] on div "Shutdown" at bounding box center [176, 19] width 35 height 50
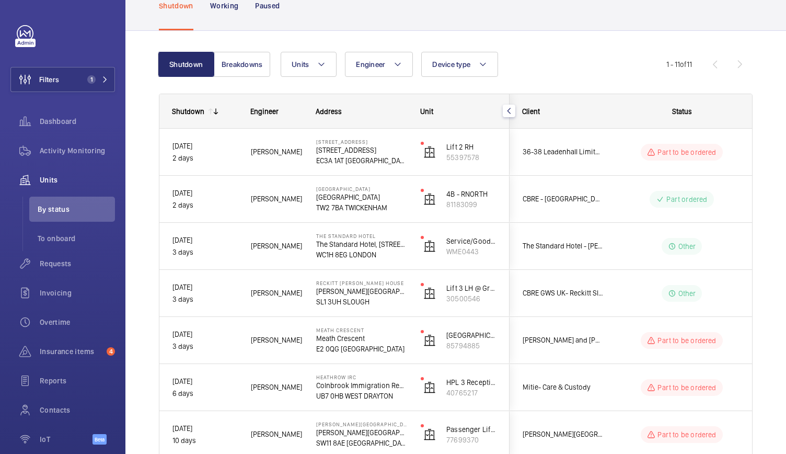
scroll to position [56, 0]
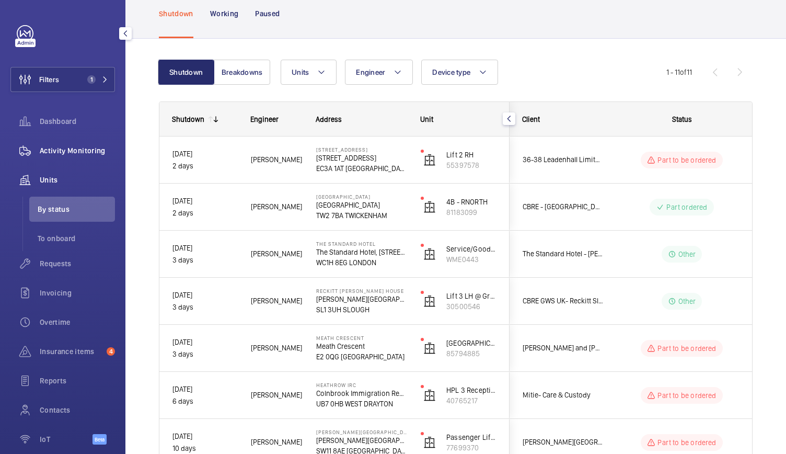
click at [77, 147] on span "Activity Monitoring" at bounding box center [77, 150] width 75 height 10
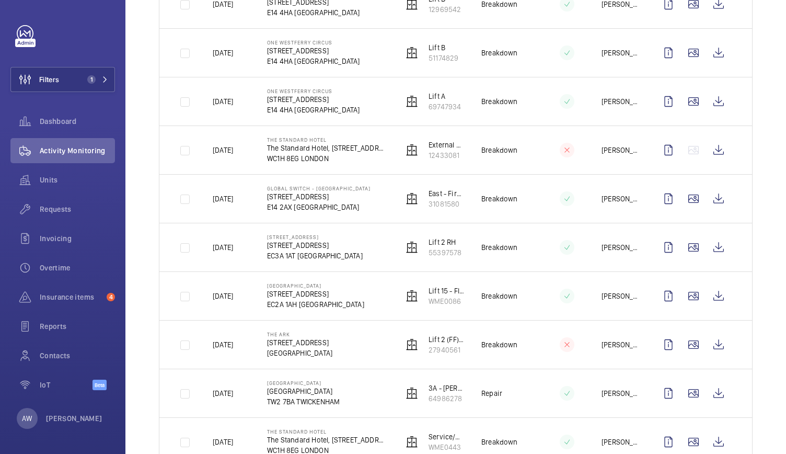
scroll to position [547, 0]
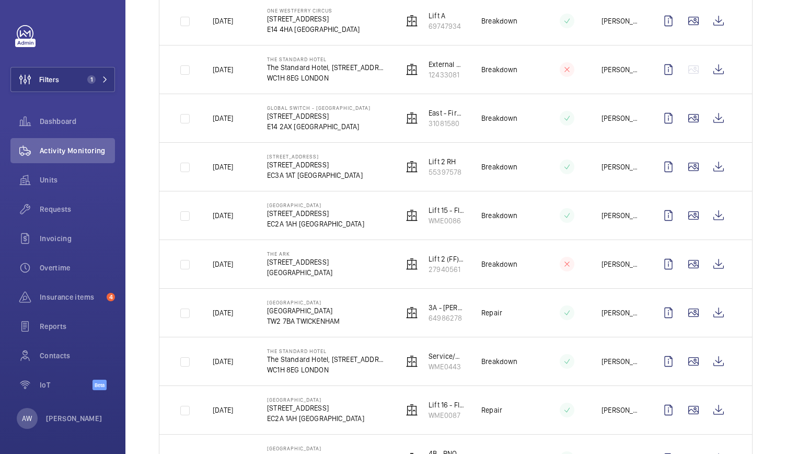
click at [371, 262] on td "The Ark 201 Talgarth Road W6 8BJ LONDON" at bounding box center [318, 263] width 136 height 49
click at [711, 267] on wm-front-icon-button at bounding box center [718, 263] width 25 height 25
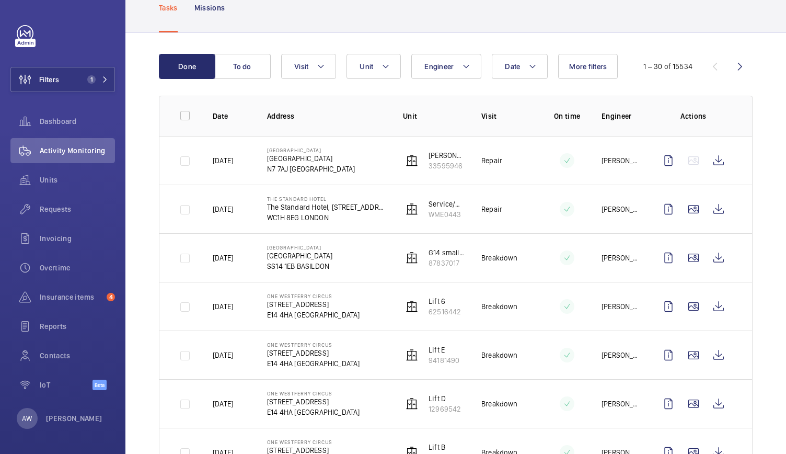
scroll to position [0, 0]
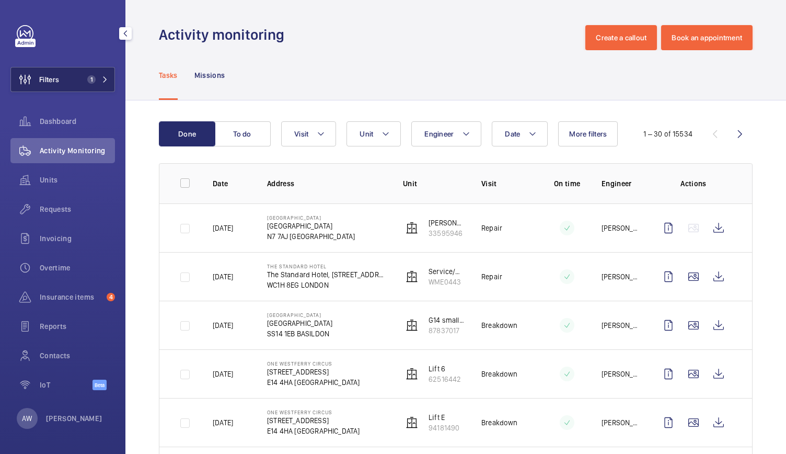
click at [63, 75] on button "Filters 1" at bounding box center [62, 79] width 105 height 25
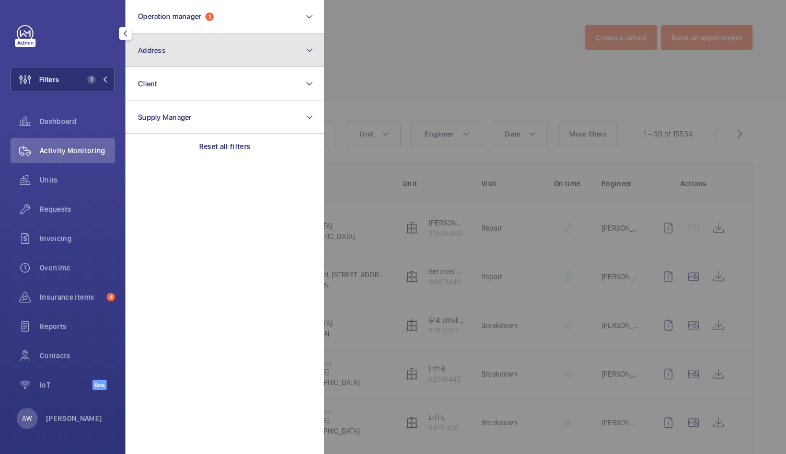
click at [170, 48] on button "Address" at bounding box center [224, 49] width 199 height 33
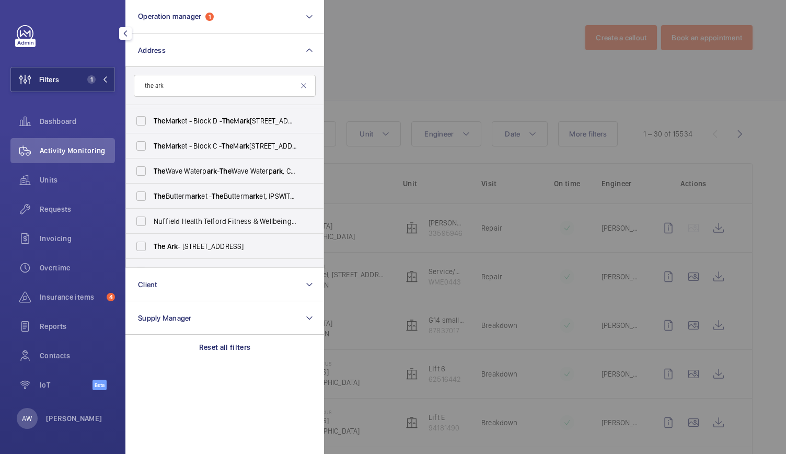
scroll to position [173, 0]
type input "the ark"
click at [188, 211] on label "The Ark - 201 Talgarth Road, LONDON W6 8BJ" at bounding box center [217, 220] width 182 height 25
click at [152, 211] on input "The Ark - 201 Talgarth Road, LONDON W6 8BJ" at bounding box center [141, 220] width 21 height 21
checkbox input "true"
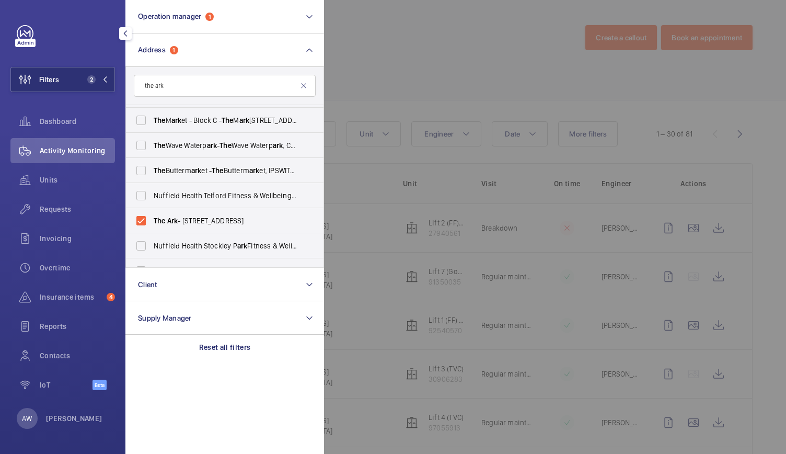
click at [462, 79] on div at bounding box center [717, 227] width 786 height 454
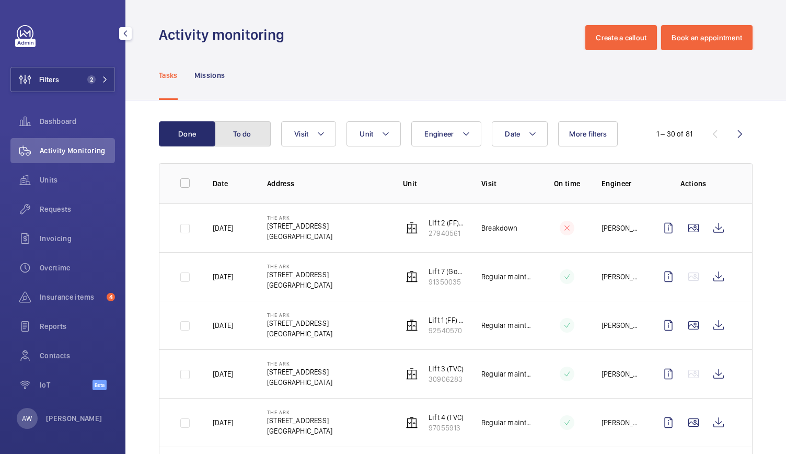
click at [243, 131] on button "To do" at bounding box center [242, 133] width 56 height 25
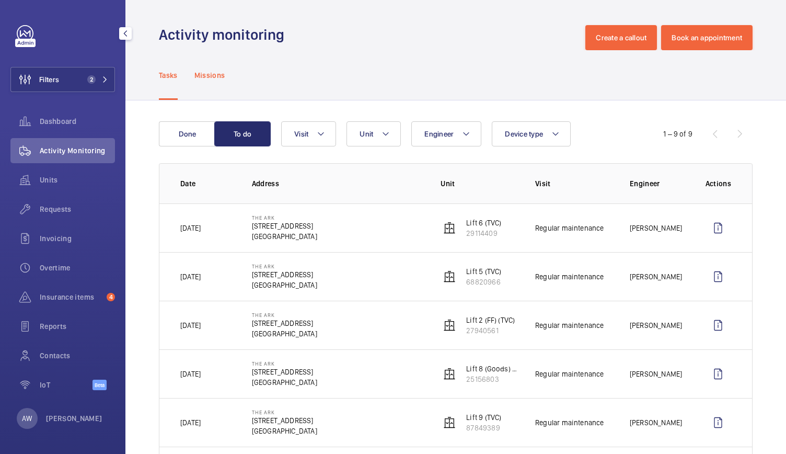
click at [202, 72] on p "Missions" at bounding box center [209, 75] width 31 height 10
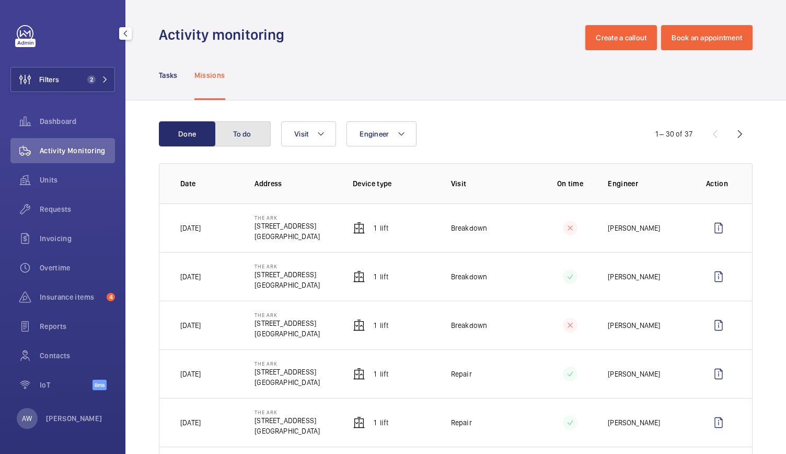
click at [244, 133] on button "To do" at bounding box center [242, 133] width 56 height 25
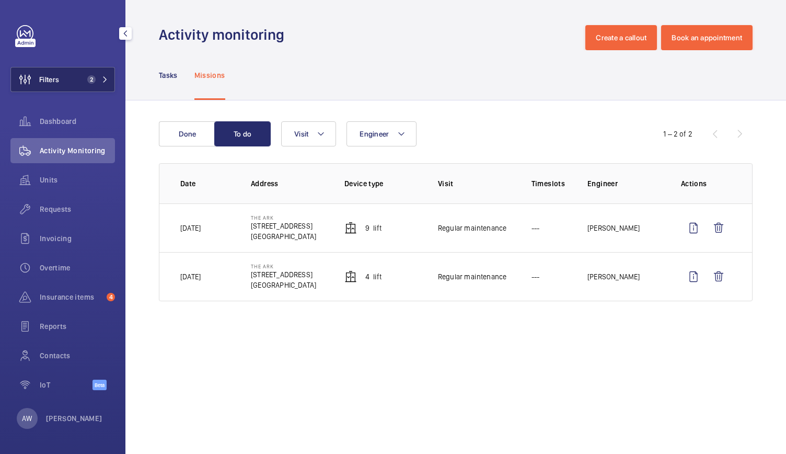
click at [91, 76] on span "2" at bounding box center [91, 79] width 8 height 8
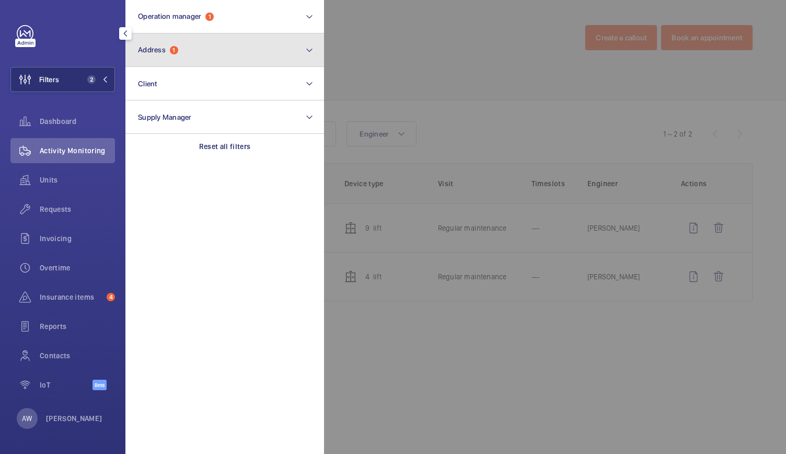
click at [176, 60] on button "Address 1" at bounding box center [224, 49] width 199 height 33
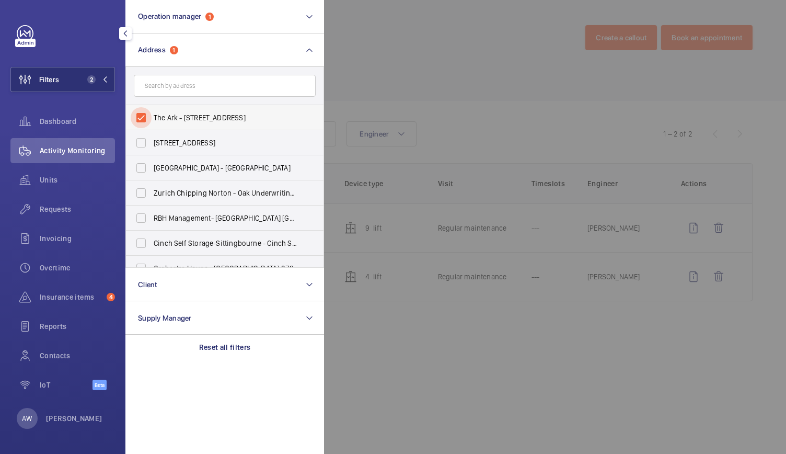
click at [146, 116] on input "The Ark - 201 Talgarth Road, LONDON W6 8BJ" at bounding box center [141, 117] width 21 height 21
checkbox input "false"
click at [337, 58] on div at bounding box center [717, 227] width 786 height 454
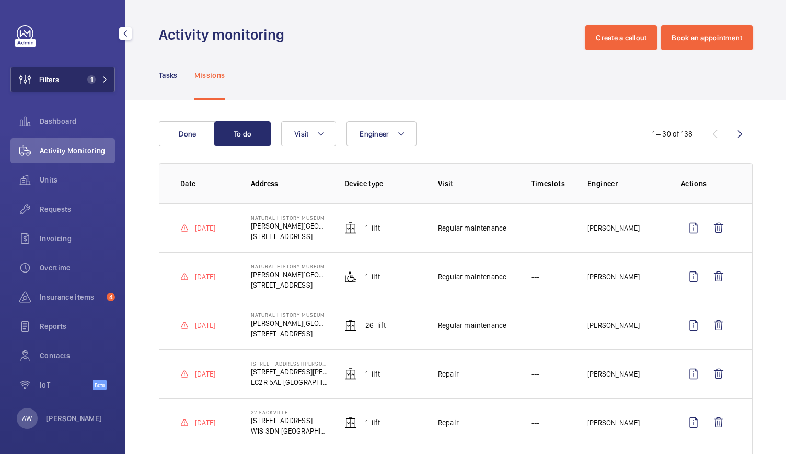
click at [100, 70] on button "Filters 1" at bounding box center [62, 79] width 105 height 25
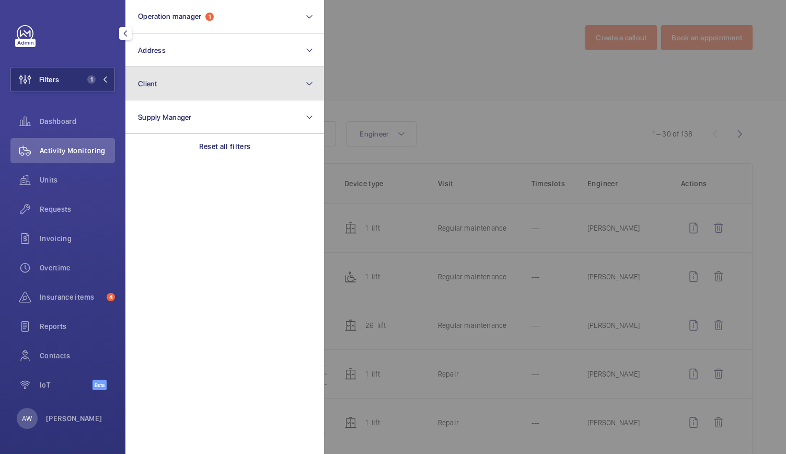
click at [179, 90] on button "Client" at bounding box center [224, 83] width 199 height 33
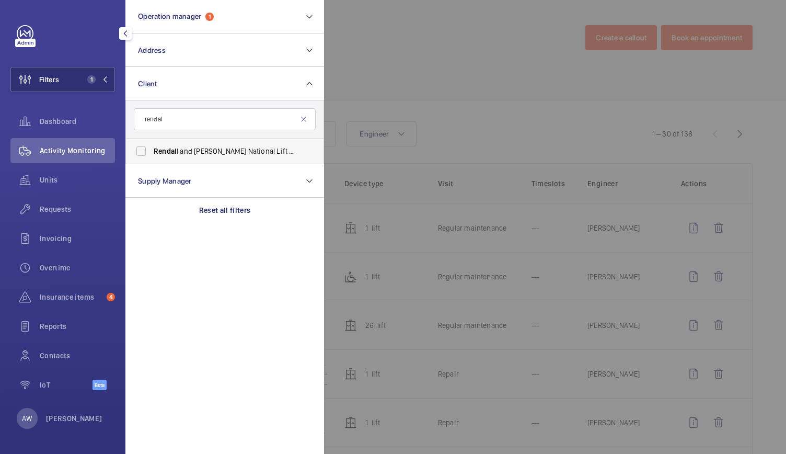
type input "rendal"
click at [188, 158] on label "Rendal l and Rittner National Lift Contract" at bounding box center [217, 151] width 182 height 25
click at [152, 158] on input "Rendal l and Rittner National Lift Contract" at bounding box center [141, 151] width 21 height 21
checkbox input "true"
click at [53, 173] on div "Units" at bounding box center [62, 179] width 105 height 25
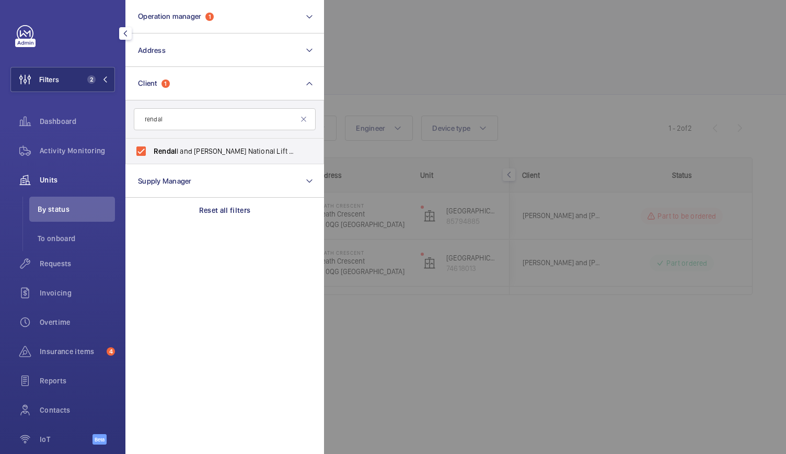
click at [347, 104] on div at bounding box center [717, 227] width 786 height 454
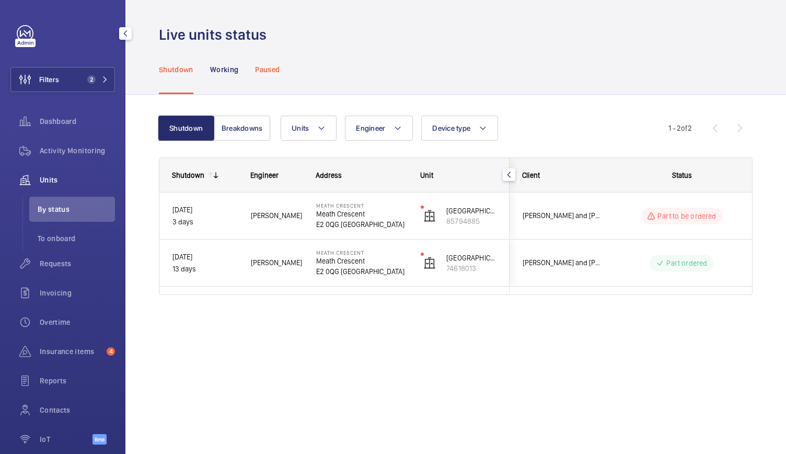
click at [272, 65] on p "Paused" at bounding box center [267, 69] width 25 height 10
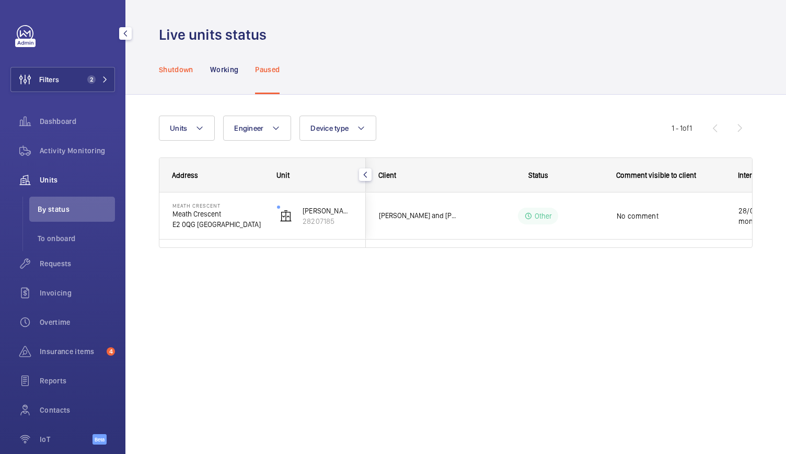
click at [175, 67] on p "Shutdown" at bounding box center [176, 69] width 35 height 10
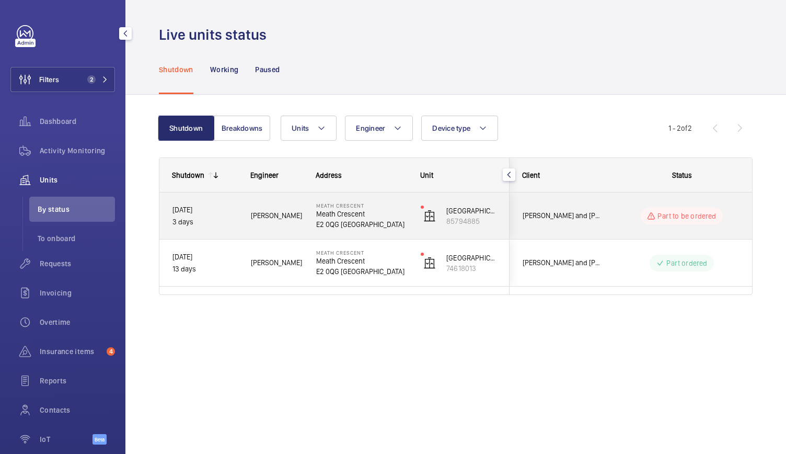
click at [295, 228] on div "Lewis W." at bounding box center [270, 215] width 64 height 33
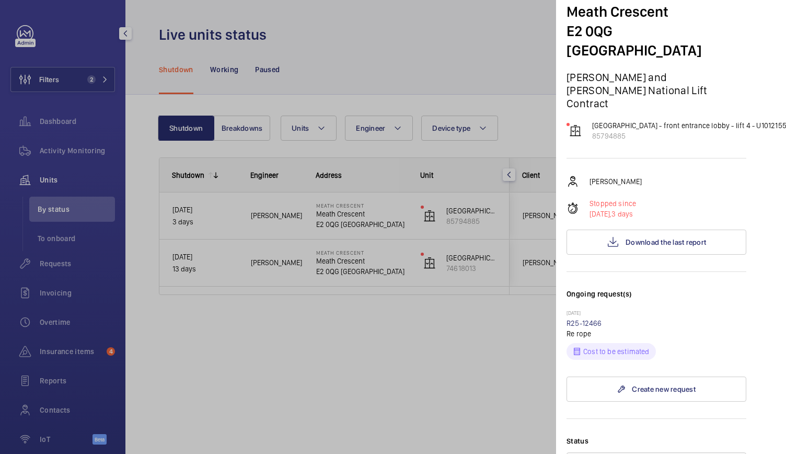
scroll to position [0, 15]
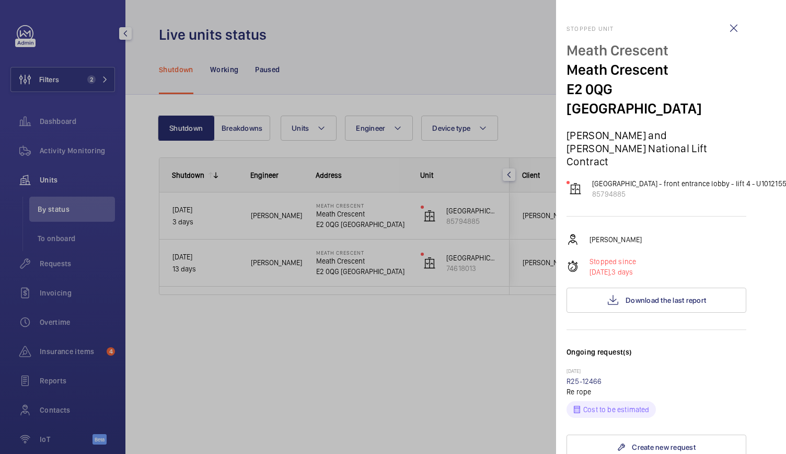
click at [365, 278] on div at bounding box center [393, 227] width 786 height 454
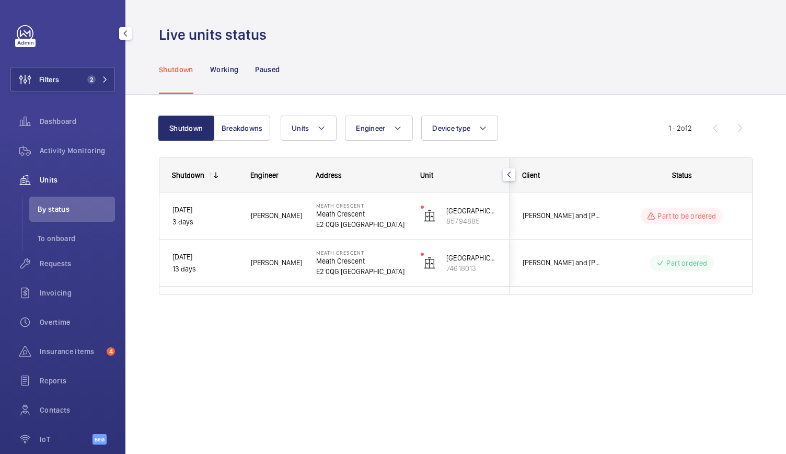
scroll to position [0, 0]
click at [102, 75] on button "Filters 2" at bounding box center [62, 79] width 105 height 25
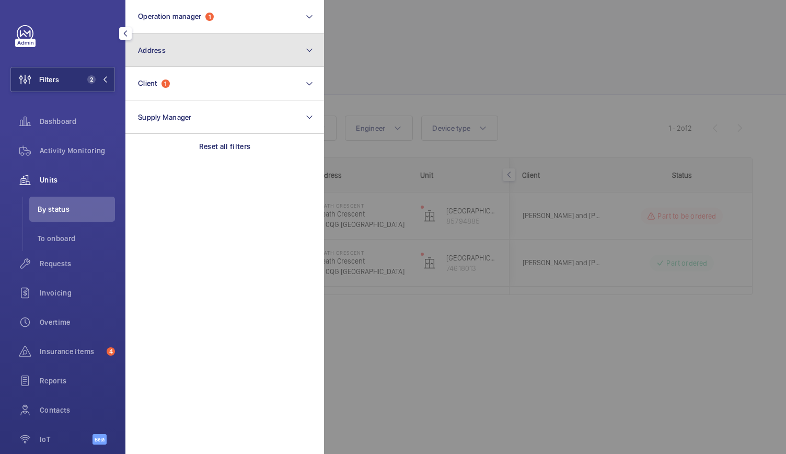
click at [165, 58] on button "Address" at bounding box center [224, 49] width 199 height 33
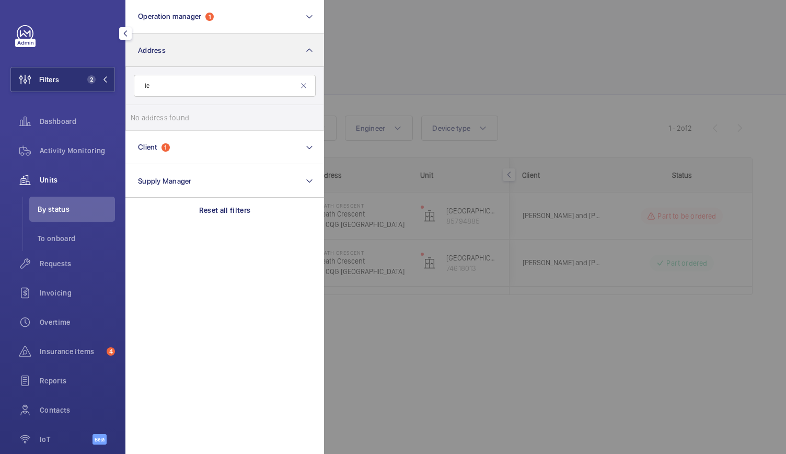
type input "l"
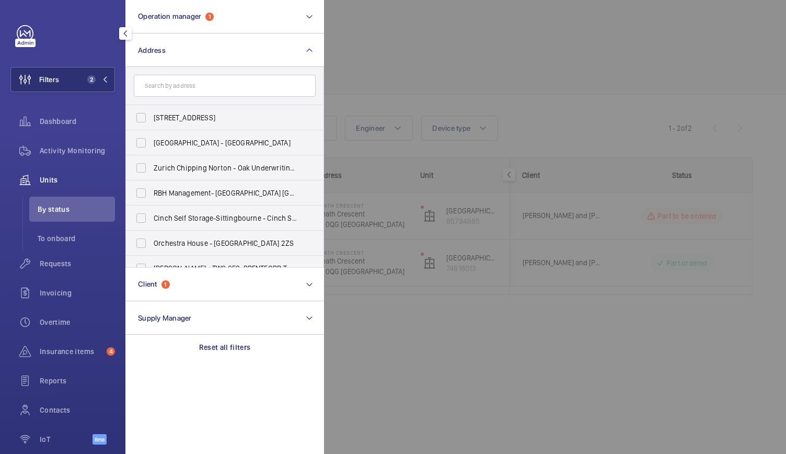
click at [481, 56] on div at bounding box center [717, 227] width 786 height 454
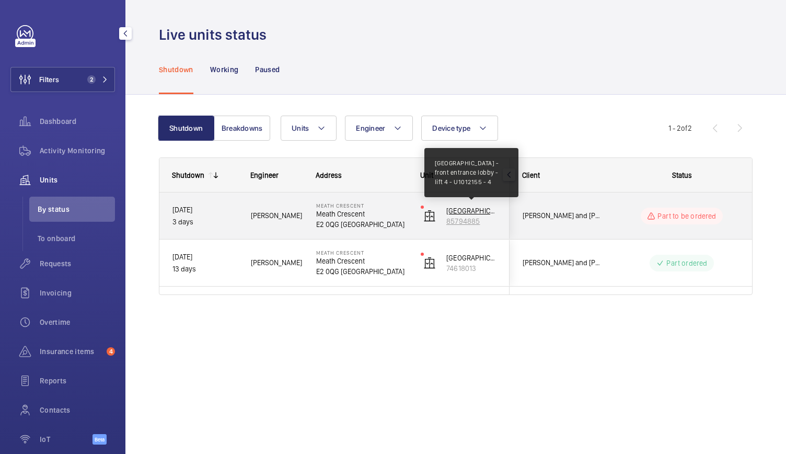
click at [473, 214] on p "Leamore Court - front entrance lobby - lift 4 - U1012155 - 4" at bounding box center [471, 210] width 50 height 10
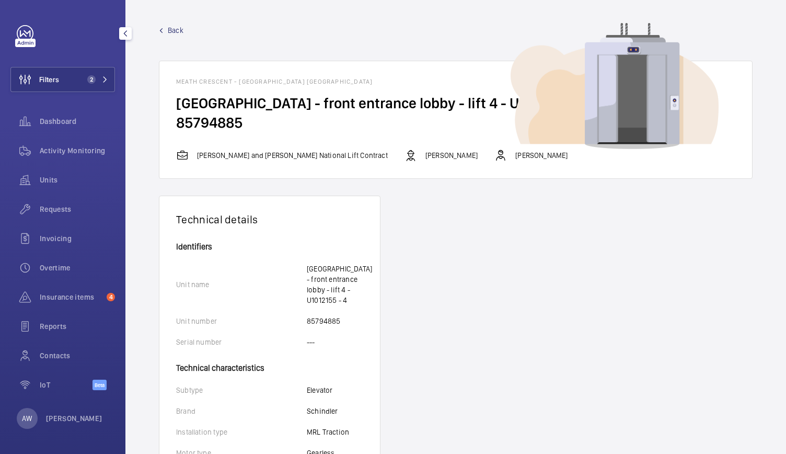
click at [179, 26] on span "Back" at bounding box center [176, 30] width 16 height 10
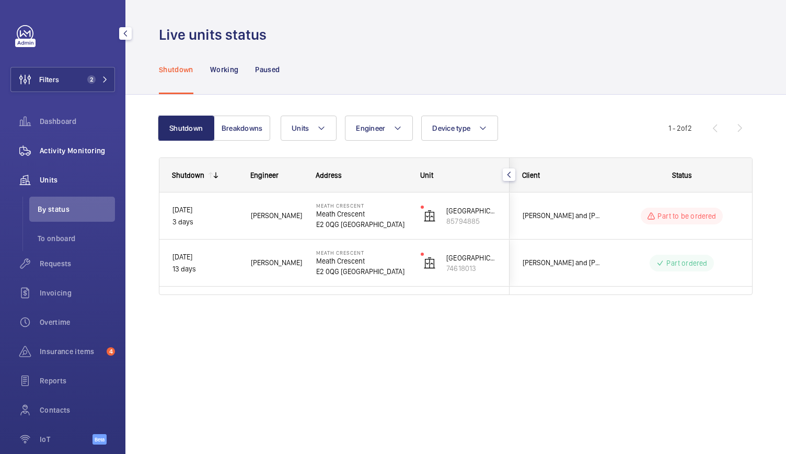
click at [61, 156] on div "Activity Monitoring" at bounding box center [62, 150] width 105 height 25
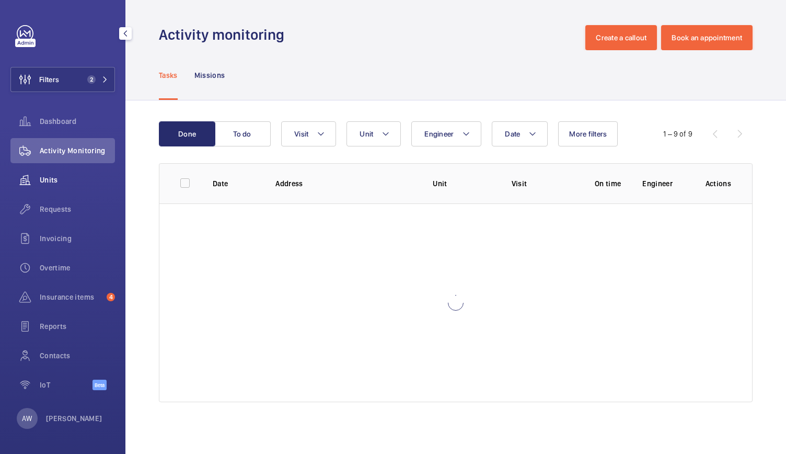
click at [47, 184] on span "Units" at bounding box center [77, 180] width 75 height 10
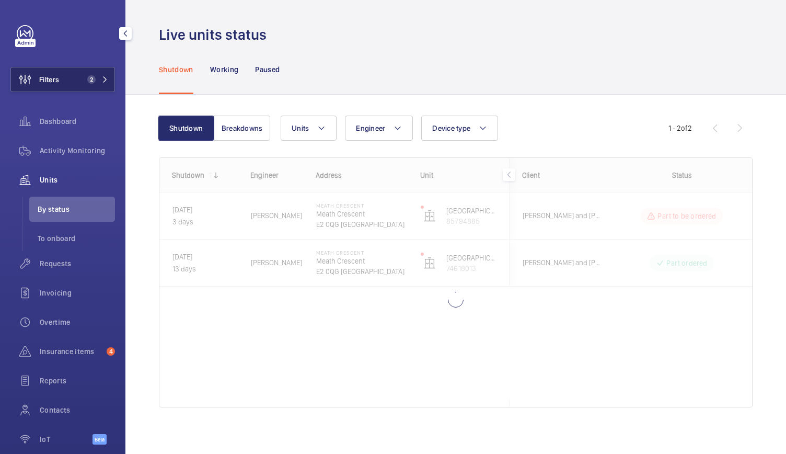
click at [101, 87] on button "Filters 2" at bounding box center [62, 79] width 105 height 25
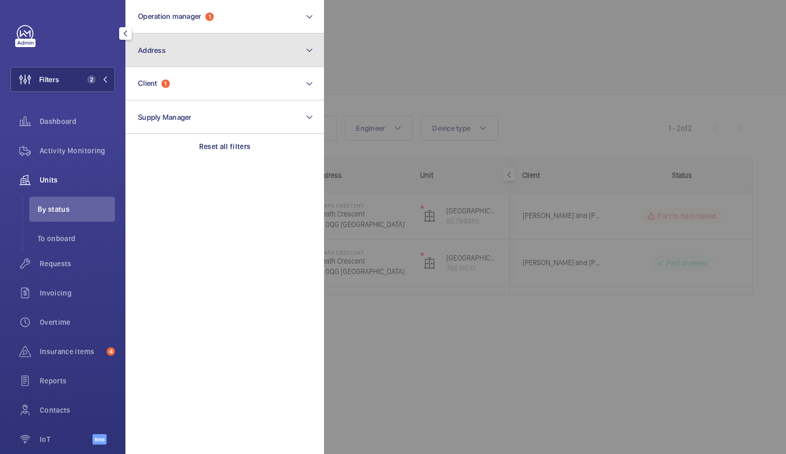
click at [185, 52] on button "Address" at bounding box center [224, 49] width 199 height 33
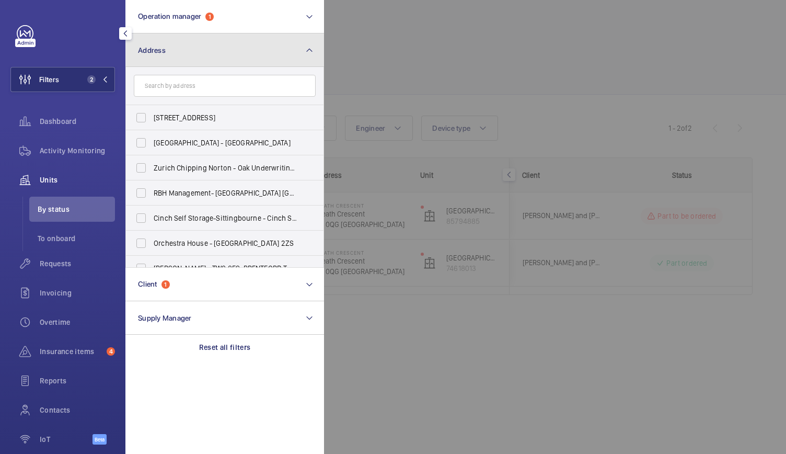
click at [185, 52] on button "Address" at bounding box center [224, 49] width 199 height 33
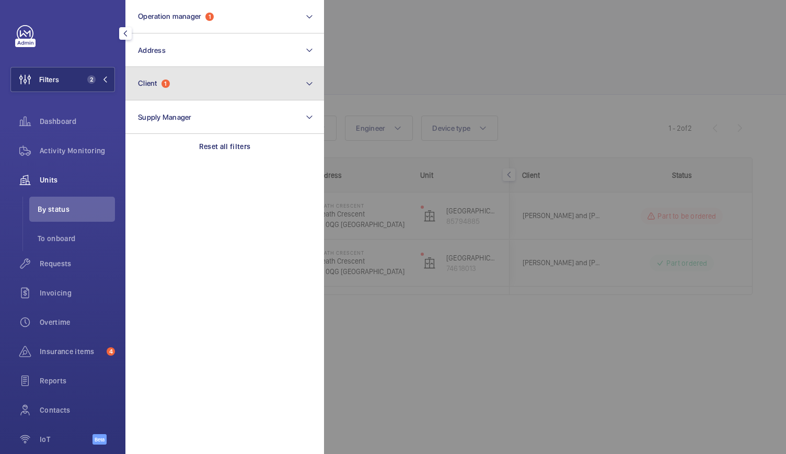
click at [165, 100] on button "Client 1" at bounding box center [224, 83] width 199 height 33
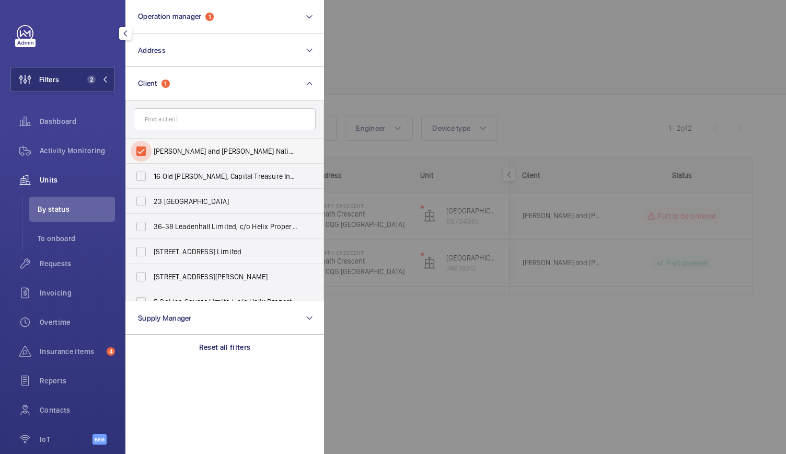
click at [139, 148] on input "Rendall and Rittner National Lift Contract" at bounding box center [141, 151] width 21 height 21
checkbox input "false"
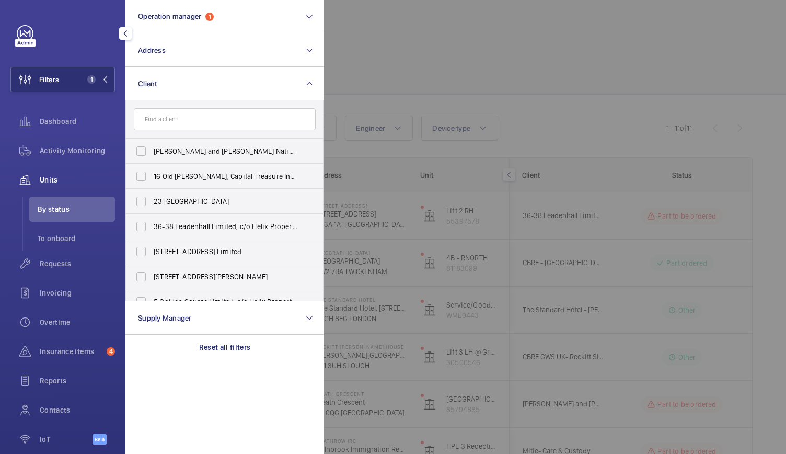
click at [409, 54] on div at bounding box center [717, 227] width 786 height 454
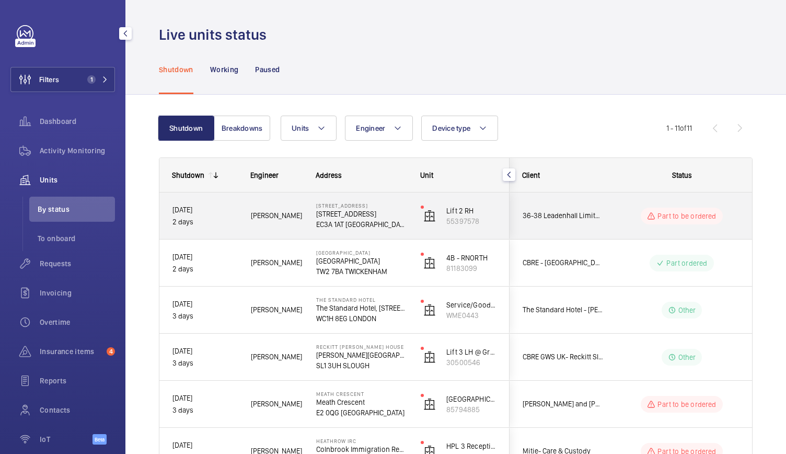
drag, startPoint x: 244, startPoint y: 240, endPoint x: 265, endPoint y: 231, distance: 22.9
click at [265, 231] on div "18/09/2025 3 days Lewis W. Meath Crescent Meath Crescent E2 0QG LONDON Leamore …" at bounding box center [334, 451] width 350 height 518
click at [265, 231] on div "Alfred R." at bounding box center [270, 215] width 64 height 33
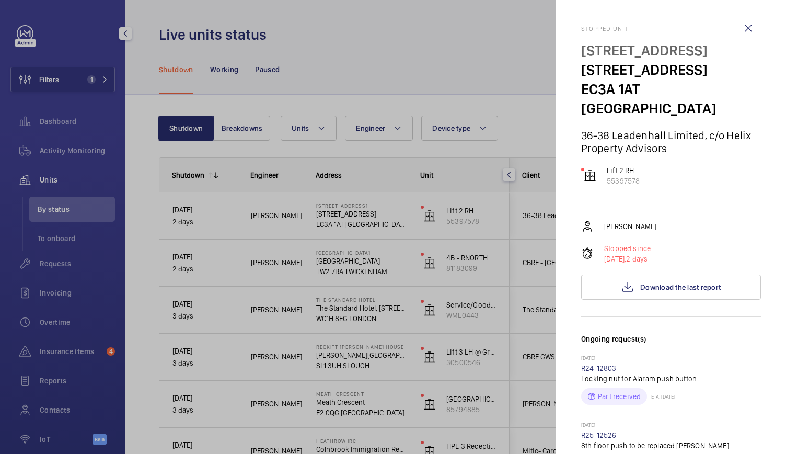
click at [274, 259] on div at bounding box center [393, 227] width 786 height 454
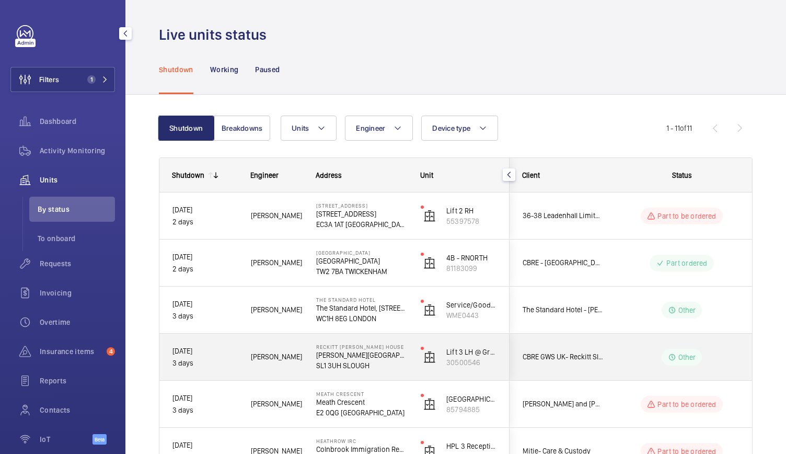
click at [302, 353] on span "Marc G." at bounding box center [277, 357] width 52 height 12
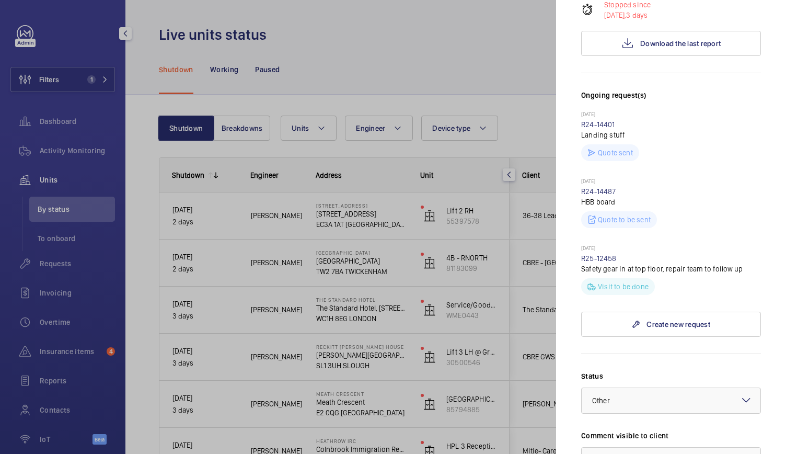
scroll to position [273, 0]
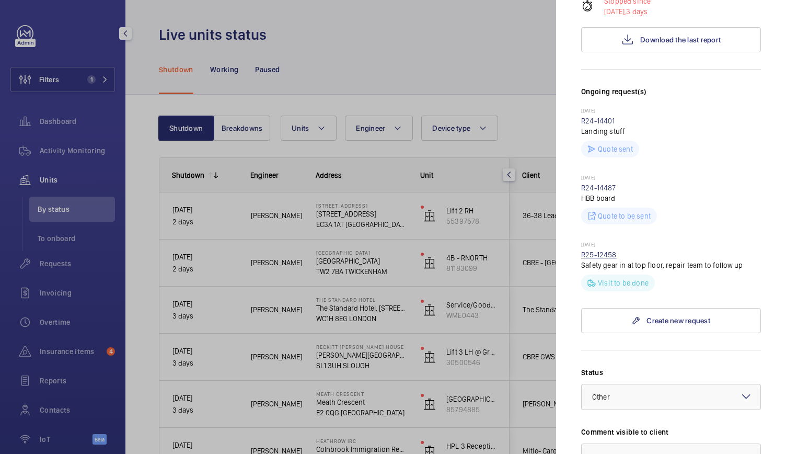
click at [604, 250] on link "R25-12458" at bounding box center [599, 254] width 36 height 8
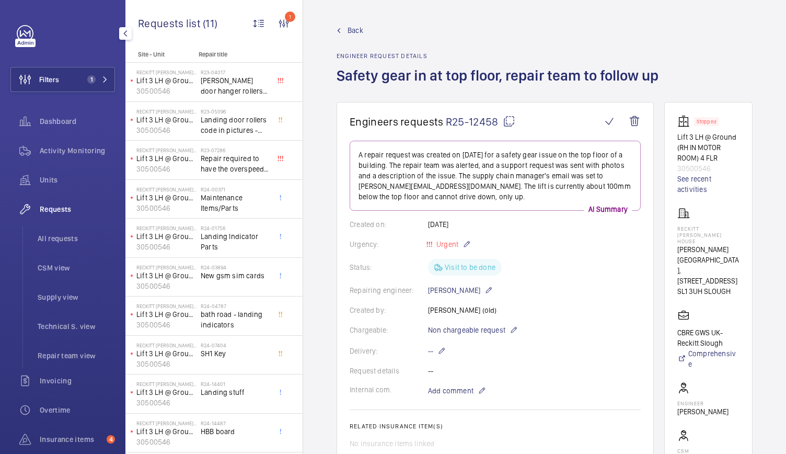
click at [349, 21] on wm-front-admin-header "Back Engineer request details Safety gear in at top floor, repair team to follo…" at bounding box center [544, 51] width 483 height 102
click at [352, 29] on span "Back" at bounding box center [356, 30] width 16 height 10
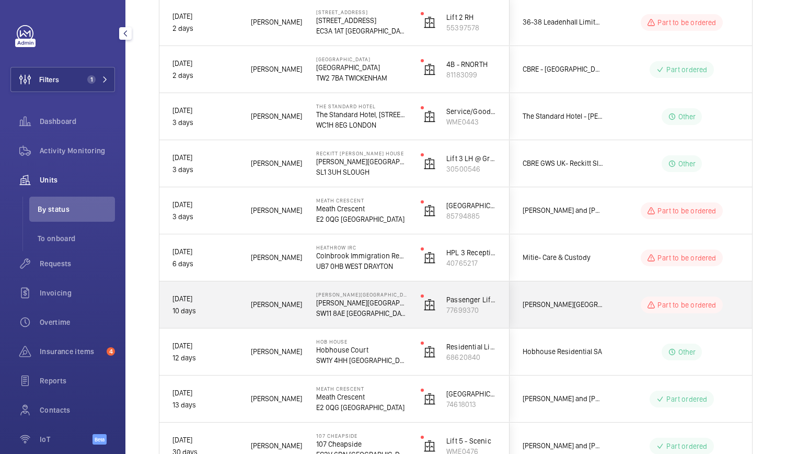
scroll to position [201, 0]
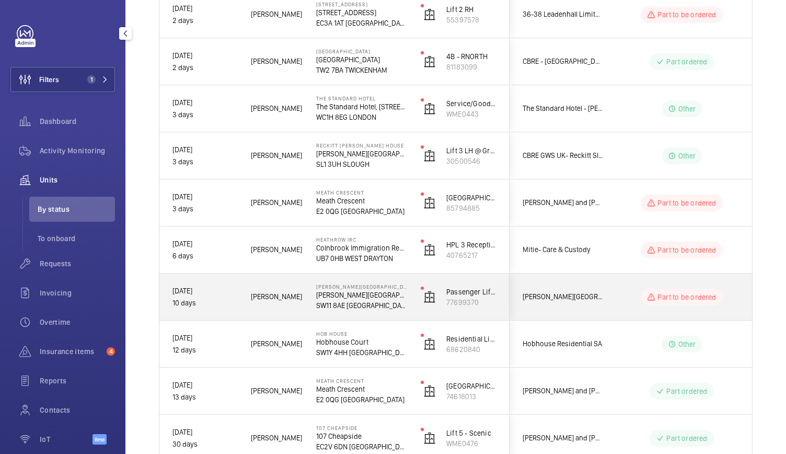
click at [309, 309] on div "Pestana Chelsea Bridge Hotel Pestana Chelsea Bridge Hotel SW11 8AE LONDON" at bounding box center [356, 296] width 104 height 47
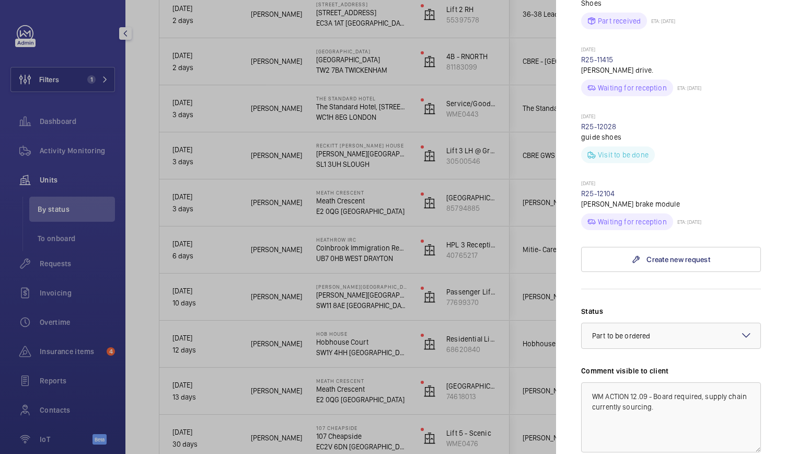
scroll to position [471, 0]
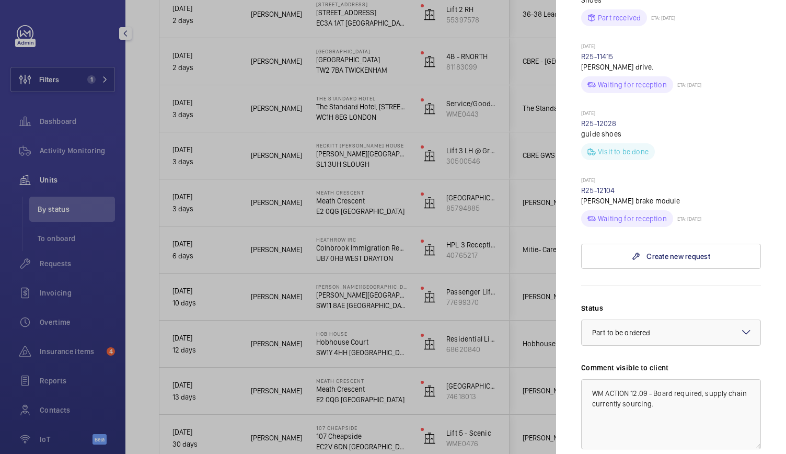
click at [309, 236] on div at bounding box center [393, 227] width 786 height 454
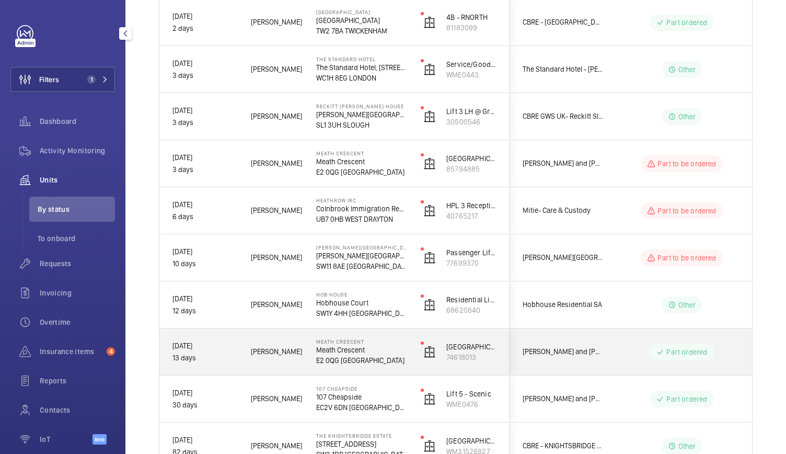
scroll to position [314, 0]
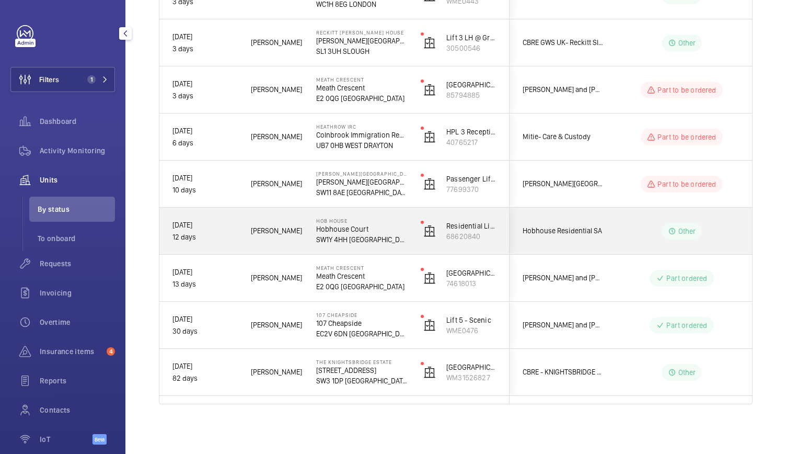
click at [299, 226] on span "Archie R." at bounding box center [277, 231] width 52 height 12
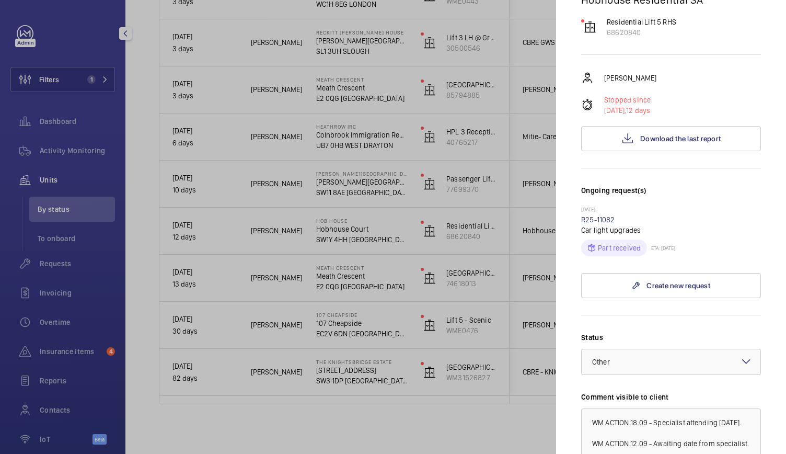
scroll to position [187, 0]
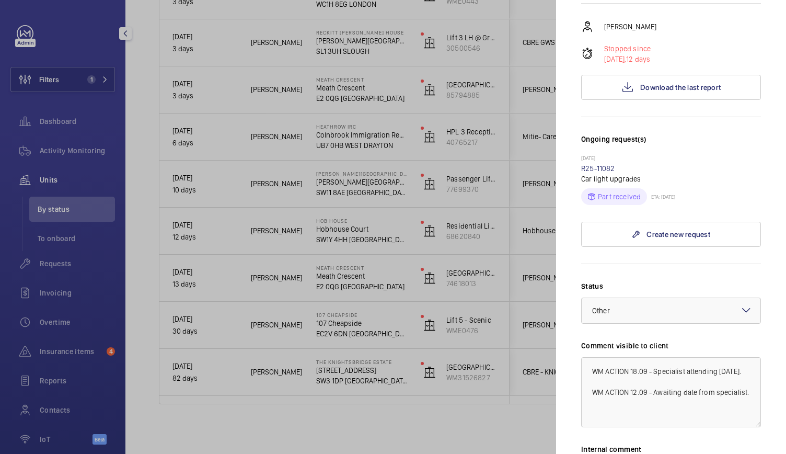
click at [572, 334] on mat-sidenav "Stopped unit Hob House Hobhouse Court SW1Y 4HH LONDON Hobhouse Residential SA R…" at bounding box center [671, 227] width 230 height 454
click at [633, 357] on textarea "WM ACTION 18.09 - Specialist attending Thursday 18th September. WM ACTION 12.09…" at bounding box center [671, 392] width 180 height 70
click at [631, 357] on textarea "WM ACTION 18.09 - Specialist attending Thursday 18th September. WM ACTION 12.09…" at bounding box center [671, 392] width 180 height 70
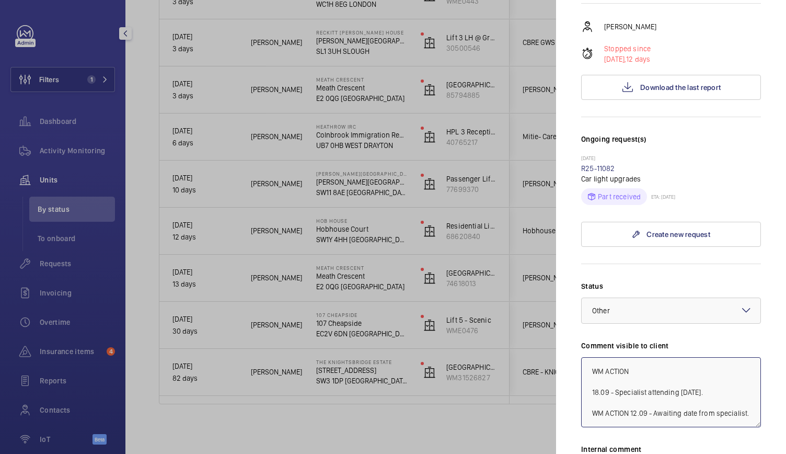
click at [637, 357] on textarea "WM ACTION 18.09 - Specialist attending Thursday 18th September. WM ACTION 12.09…" at bounding box center [671, 392] width 180 height 70
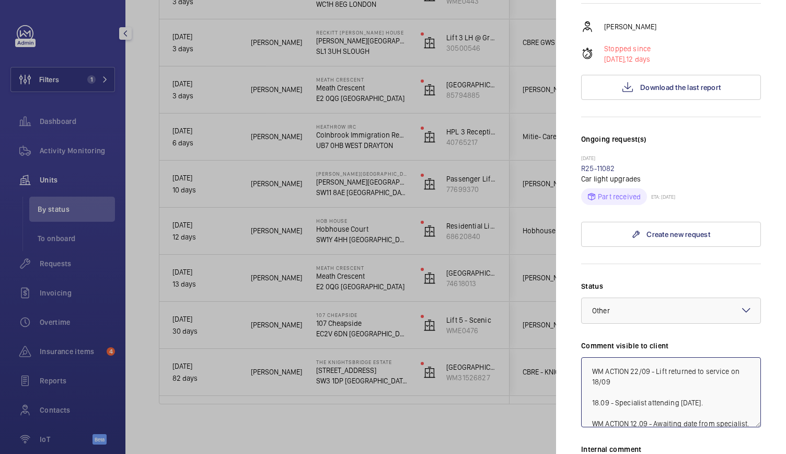
scroll to position [291, 0]
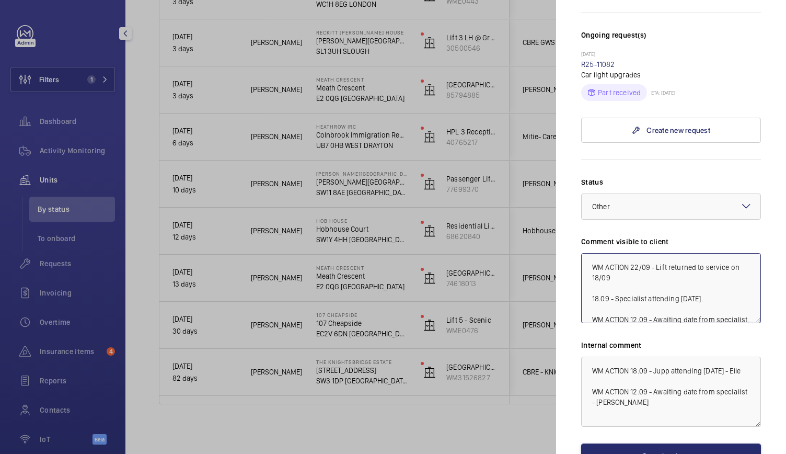
drag, startPoint x: 627, startPoint y: 268, endPoint x: 591, endPoint y: 245, distance: 43.1
click at [591, 253] on textarea "WM ACTION 22/09 - Lift returned to service on 18/09 18.09 - Specialist attendin…" at bounding box center [671, 288] width 180 height 70
type textarea "WM ACTION 22/09 - Lift returned to service on 18/09 18.09 - Specialist attendin…"
click at [590, 357] on textarea "WM ACTION 18.09 - Jupp attending Thursday 18th September - Elle WM ACTION 12.09…" at bounding box center [671, 392] width 180 height 70
click at [600, 357] on textarea "WM ACTION 18.09 - Jupp attending Thursday 18th September - Elle WM ACTION 12.09…" at bounding box center [671, 392] width 180 height 70
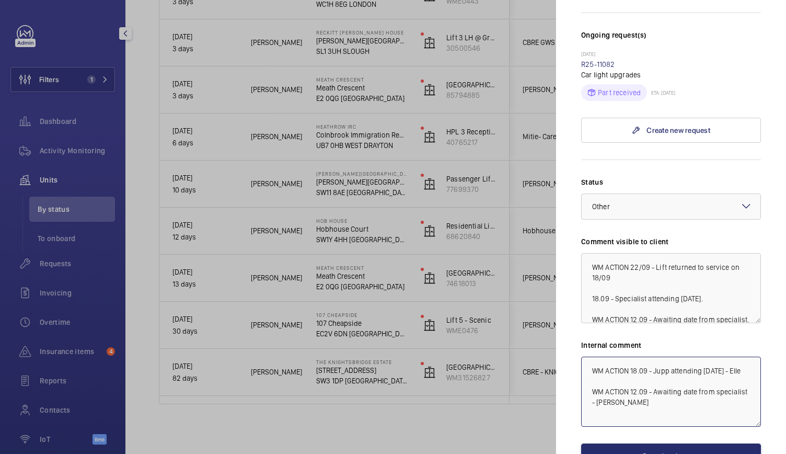
paste textarea "WM ACTION 22/09 - Lift returned to service on 18/09"
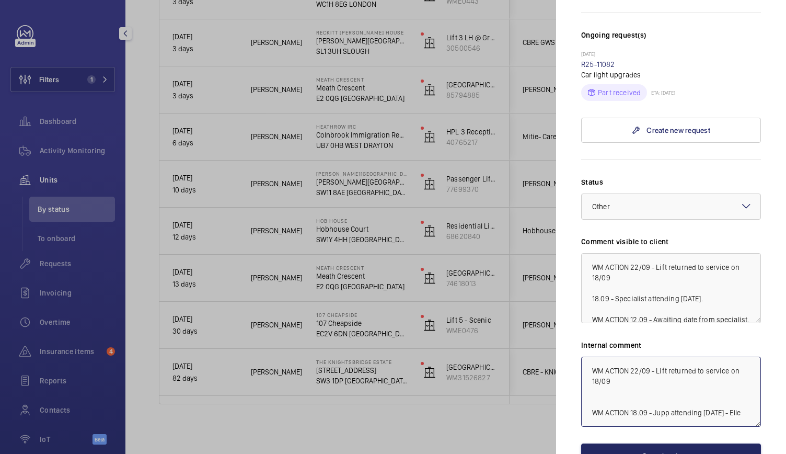
type textarea "WM ACTION 22/09 - Lift returned to service on 18/09 WM ACTION 18.09 - Jupp atte…"
click at [623, 443] on button "Save the changes" at bounding box center [671, 455] width 180 height 25
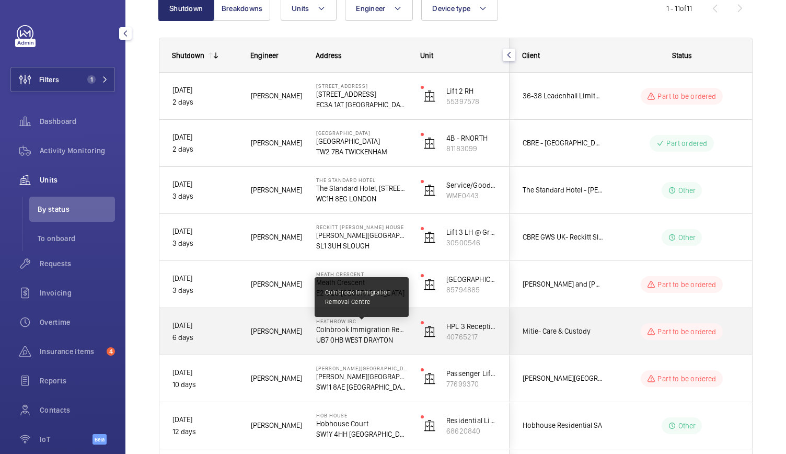
scroll to position [119, 0]
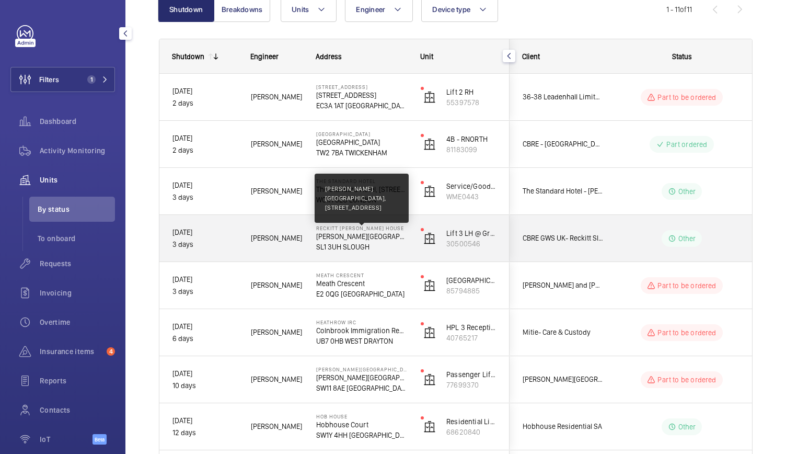
click at [340, 231] on p "Turner House, 103-105 Bath Road, Slough, Berkshire, SL1 3UH UK" at bounding box center [361, 236] width 91 height 10
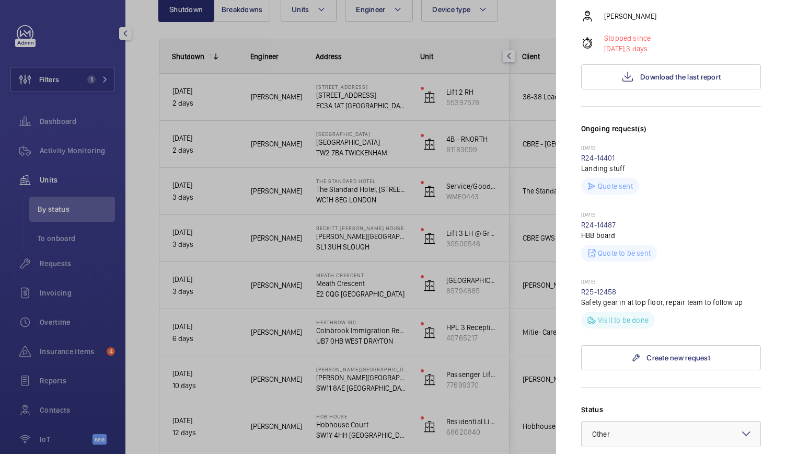
scroll to position [237, 0]
click at [611, 256] on div "24/12/2024 R24-14487 HBB board Quote to be sent" at bounding box center [671, 243] width 180 height 67
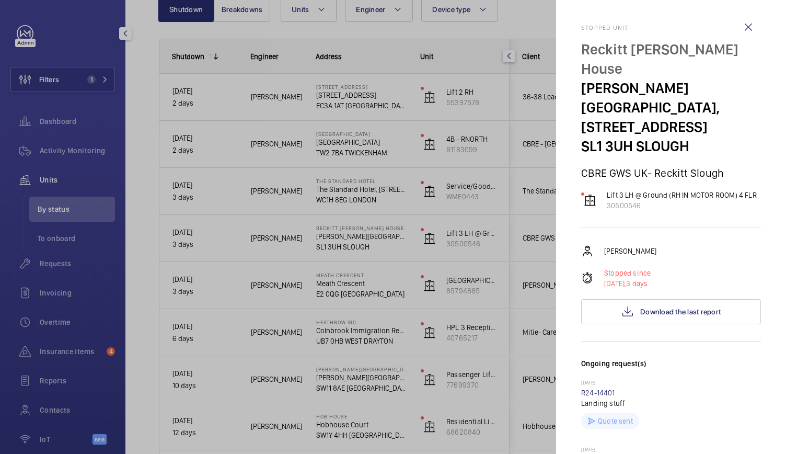
scroll to position [0, 0]
click at [376, 159] on div at bounding box center [393, 227] width 786 height 454
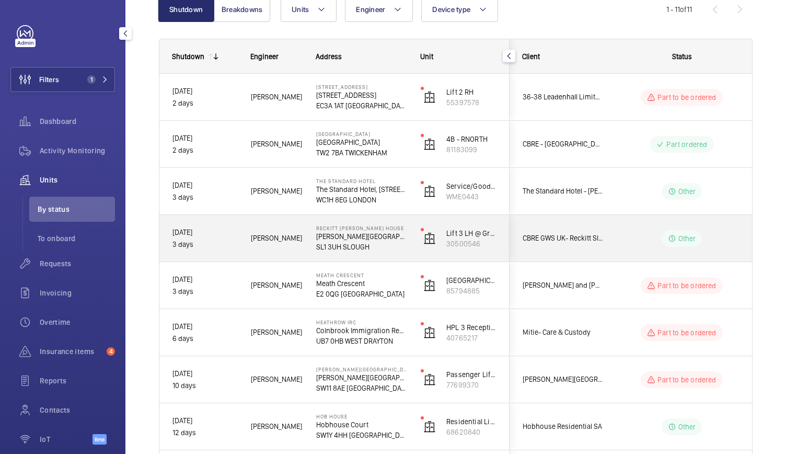
click at [346, 248] on p "SL1 3UH SLOUGH" at bounding box center [361, 247] width 91 height 10
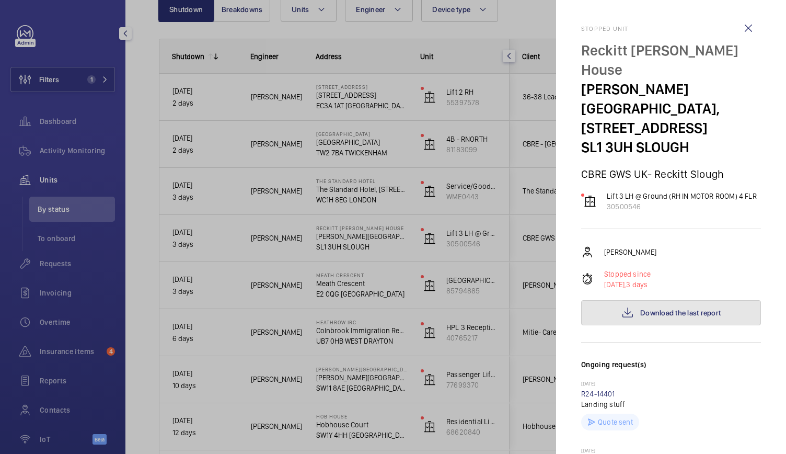
click at [670, 308] on span "Download the last report" at bounding box center [680, 312] width 81 height 8
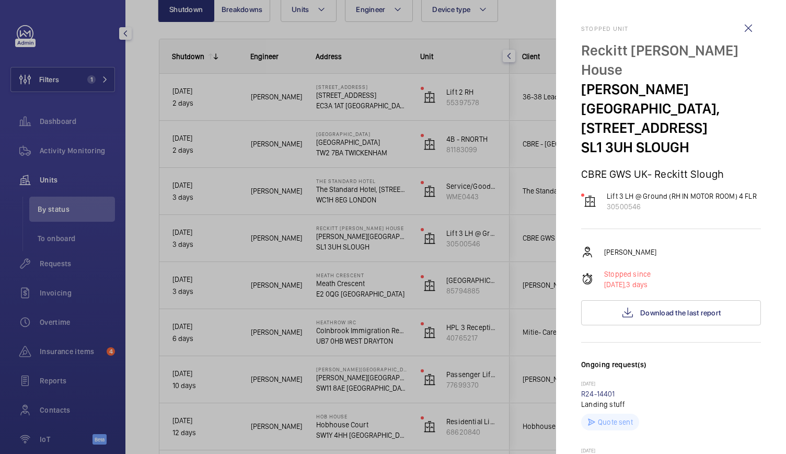
click at [341, 173] on div at bounding box center [393, 227] width 786 height 454
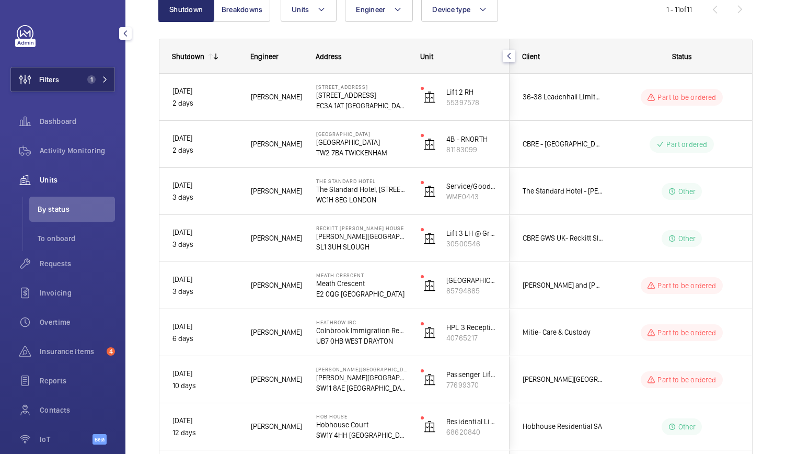
click at [96, 82] on span "1" at bounding box center [95, 79] width 25 height 8
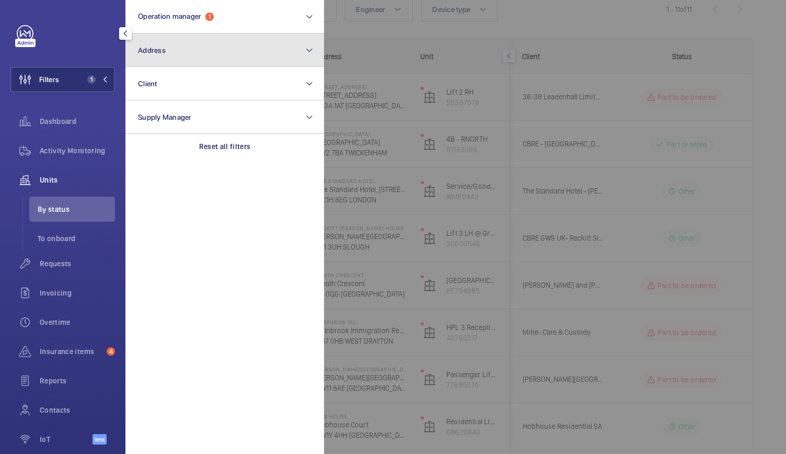
click at [192, 51] on button "Address" at bounding box center [224, 49] width 199 height 33
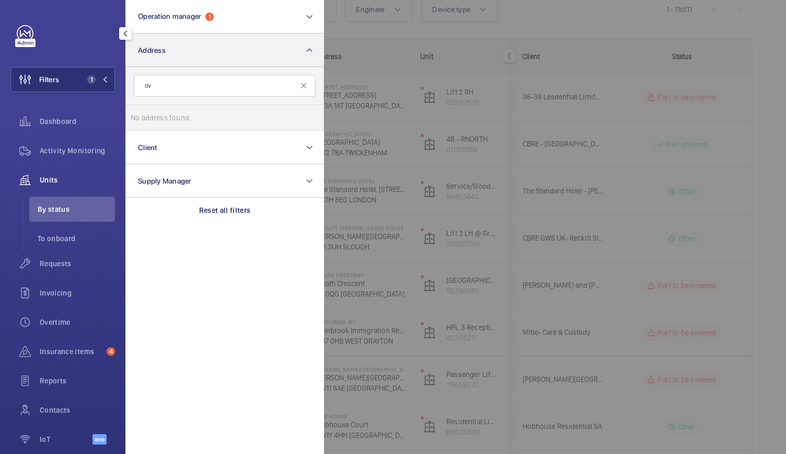
type input "o"
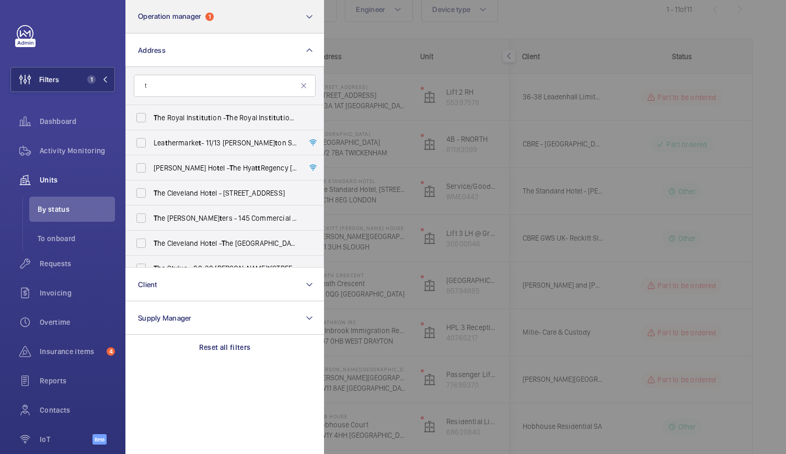
type input "t"
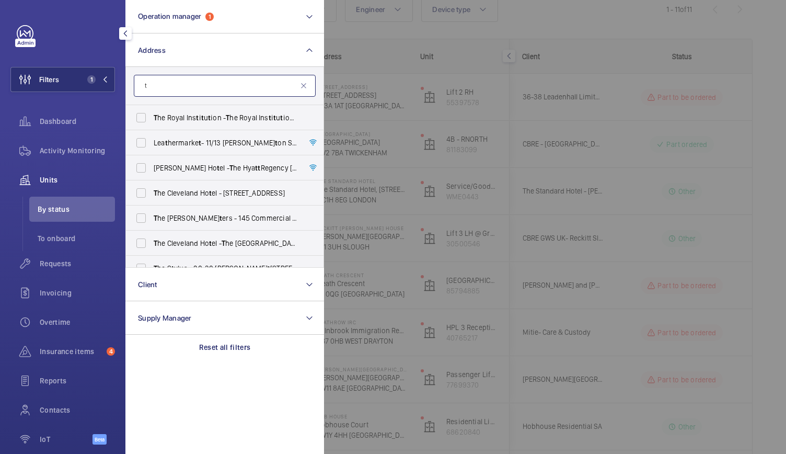
click at [153, 85] on input "t" at bounding box center [225, 86] width 182 height 22
click at [59, 262] on span "Requests" at bounding box center [77, 263] width 75 height 10
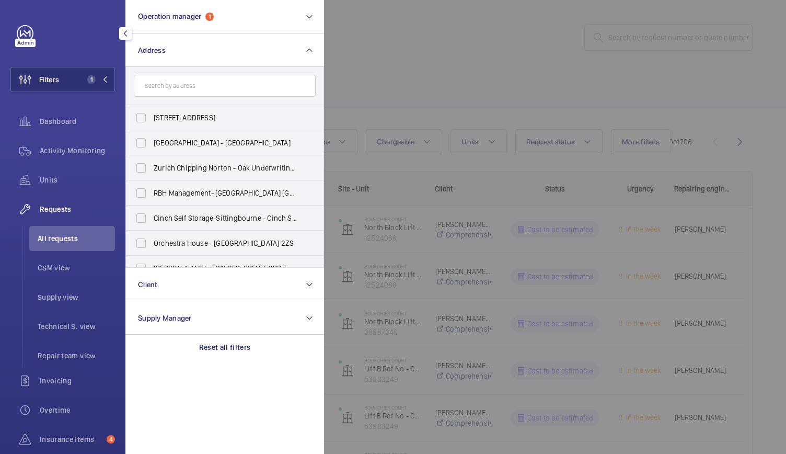
click at [409, 27] on div at bounding box center [717, 227] width 786 height 454
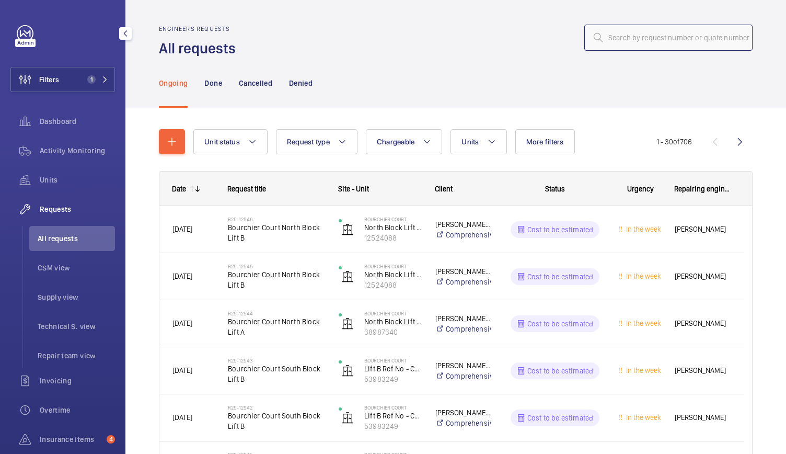
click at [602, 37] on input "text" at bounding box center [669, 38] width 168 height 26
click at [602, 36] on input "text" at bounding box center [669, 38] width 168 height 26
paste input "R25-07059"
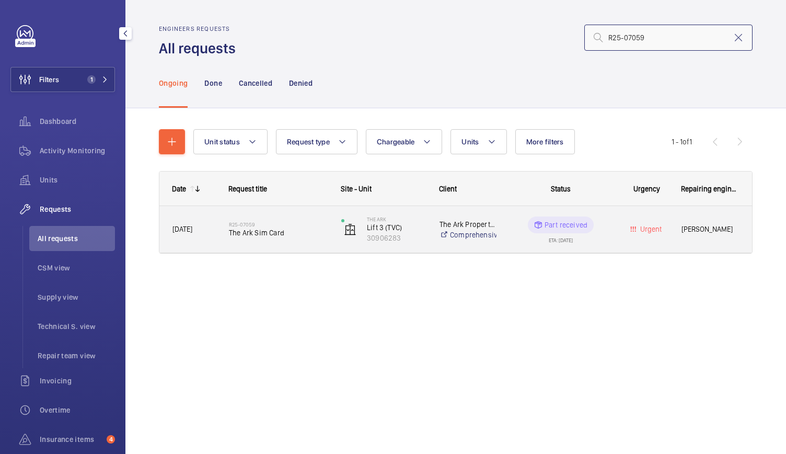
type input "R25-07059"
click at [326, 230] on span "The Ark Sim Card" at bounding box center [278, 232] width 99 height 10
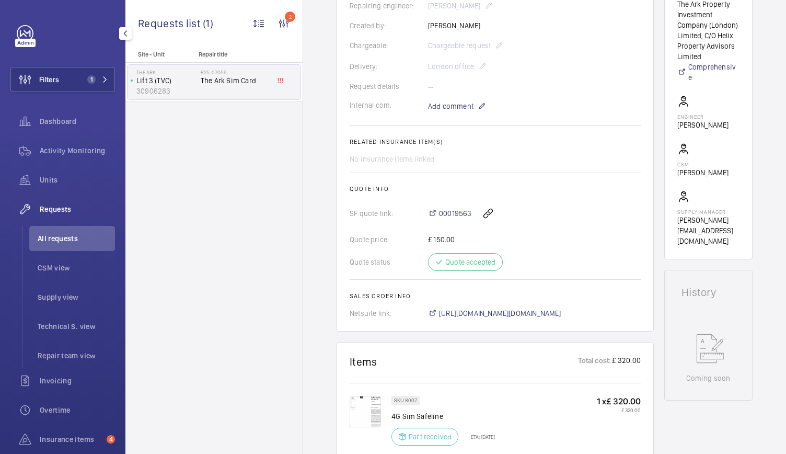
scroll to position [296, 0]
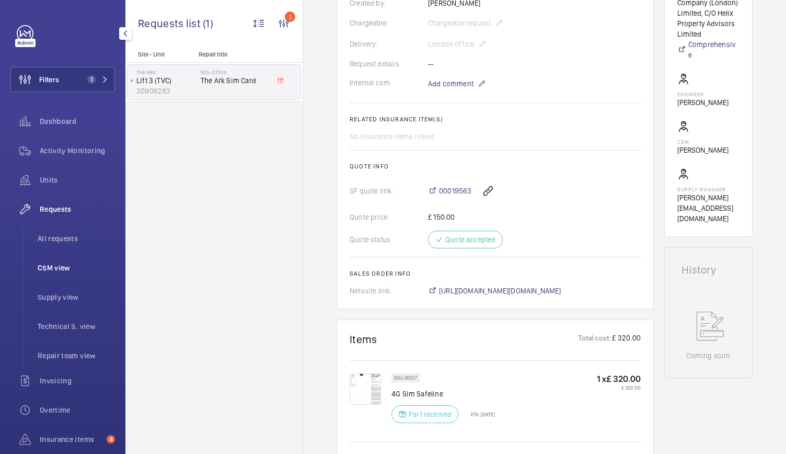
click at [66, 271] on span "CSM view" at bounding box center [76, 267] width 77 height 10
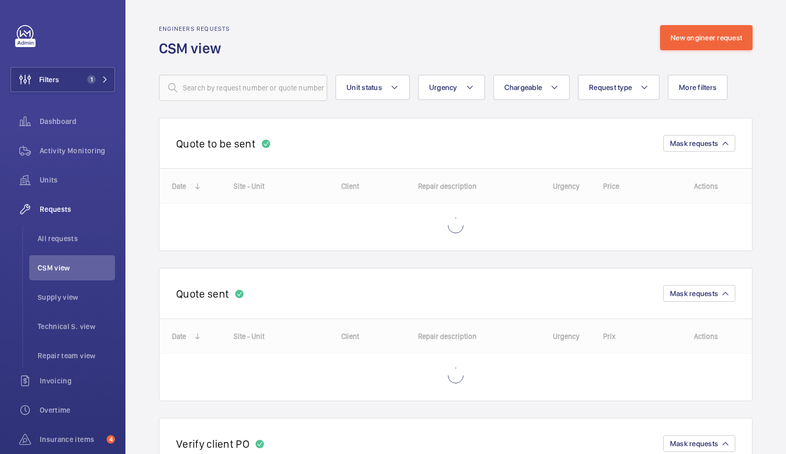
scroll to position [156, 0]
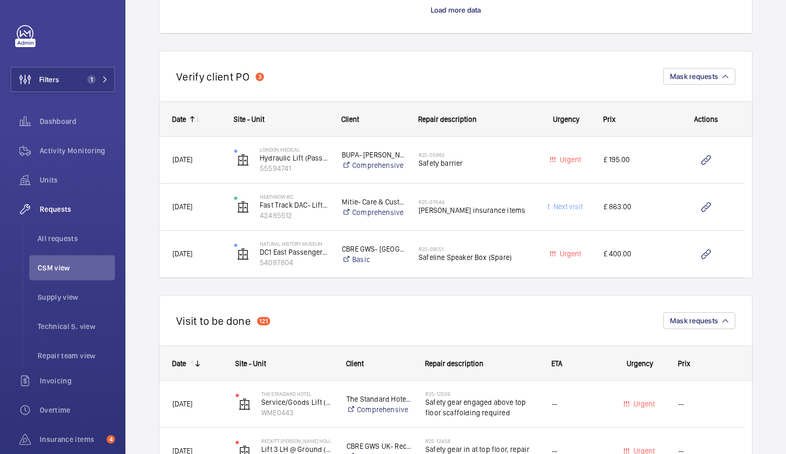
scroll to position [2249, 0]
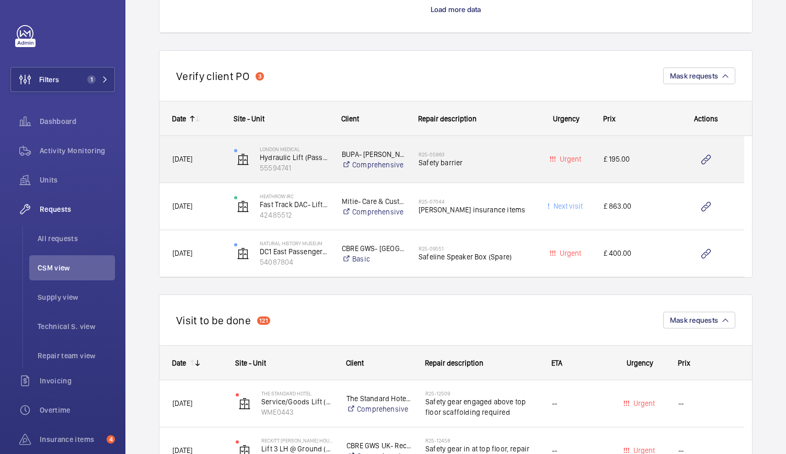
click at [304, 177] on div "London Medical Hydraulic Lift (Passenger Lift) 55594741" at bounding box center [275, 159] width 107 height 43
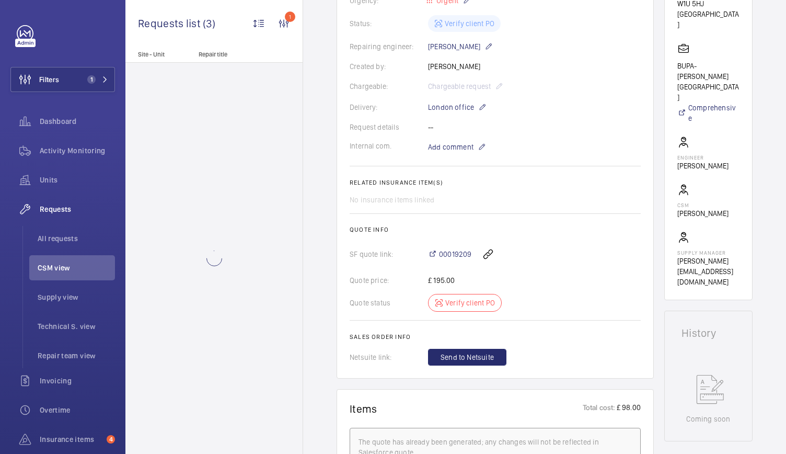
scroll to position [240, 0]
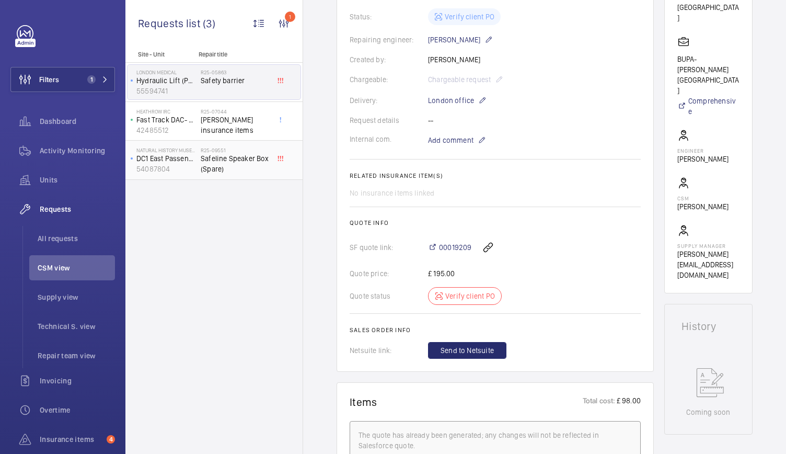
click at [162, 141] on div "Natural History Museum DC1 East Passenger SN/L/380 54087804 R25-09551 Safeline …" at bounding box center [213, 160] width 177 height 39
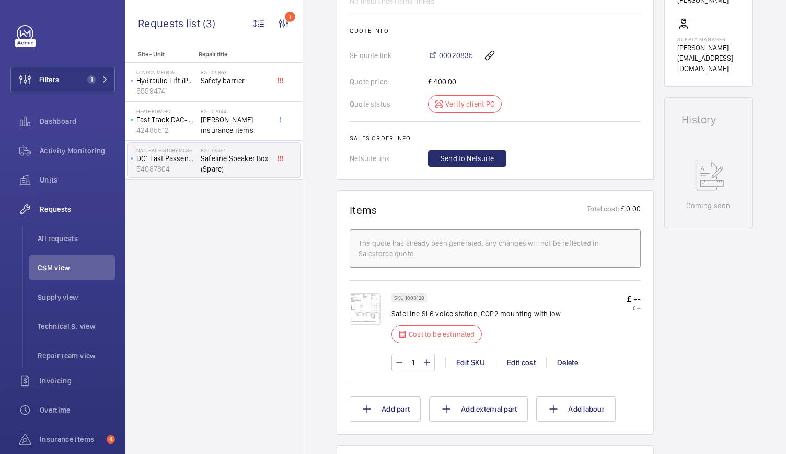
scroll to position [432, 0]
click at [61, 272] on span "CSM view" at bounding box center [76, 267] width 77 height 10
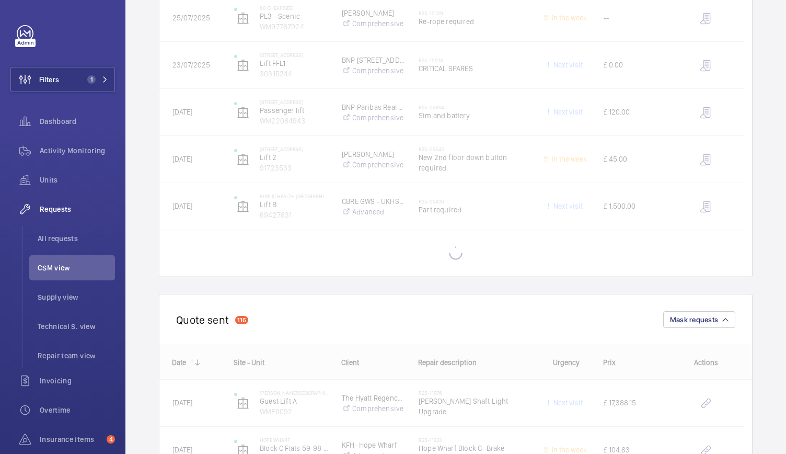
scroll to position [913, 0]
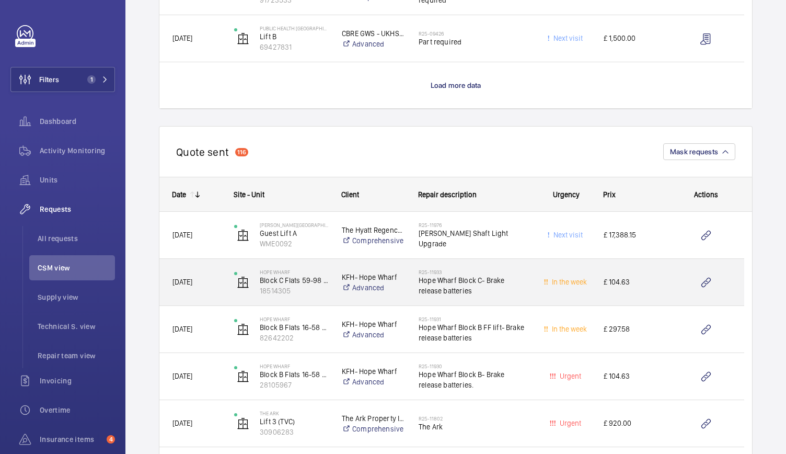
scroll to position [1083, 0]
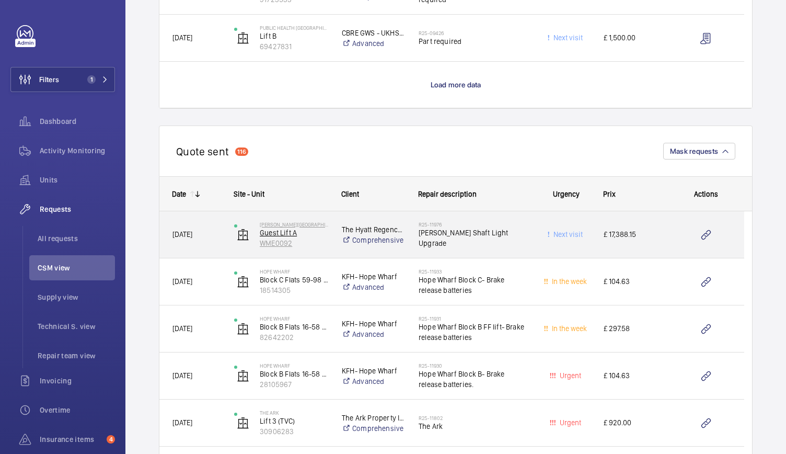
click at [313, 235] on p "Guest Lift A" at bounding box center [294, 232] width 68 height 10
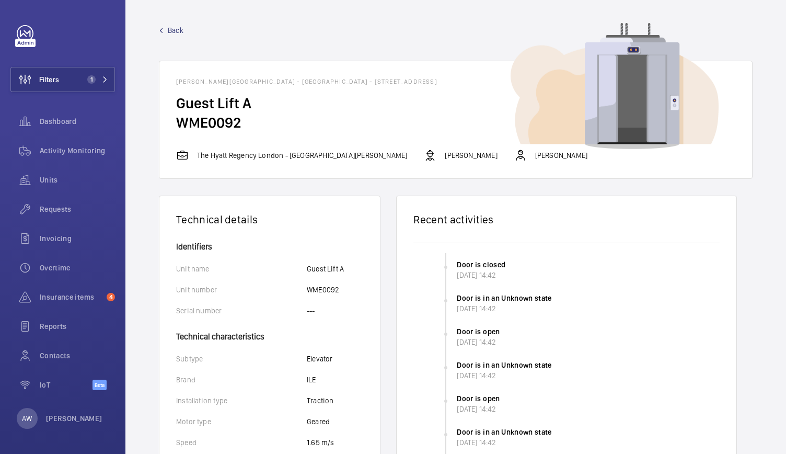
click at [173, 31] on span "Back" at bounding box center [176, 30] width 16 height 10
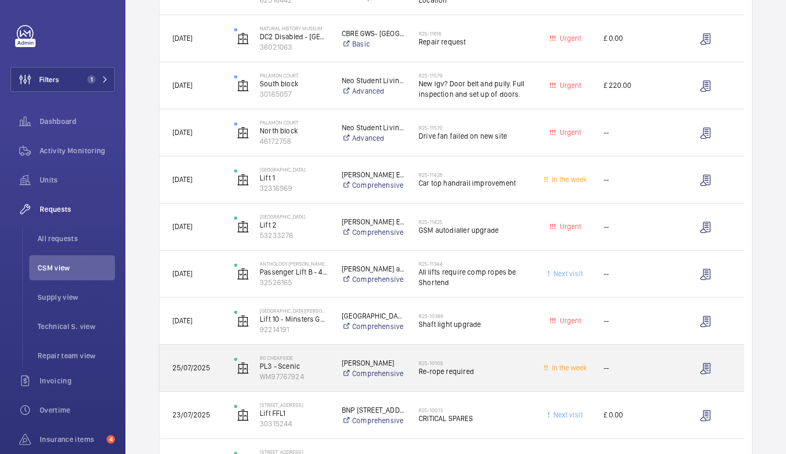
scroll to position [743, 0]
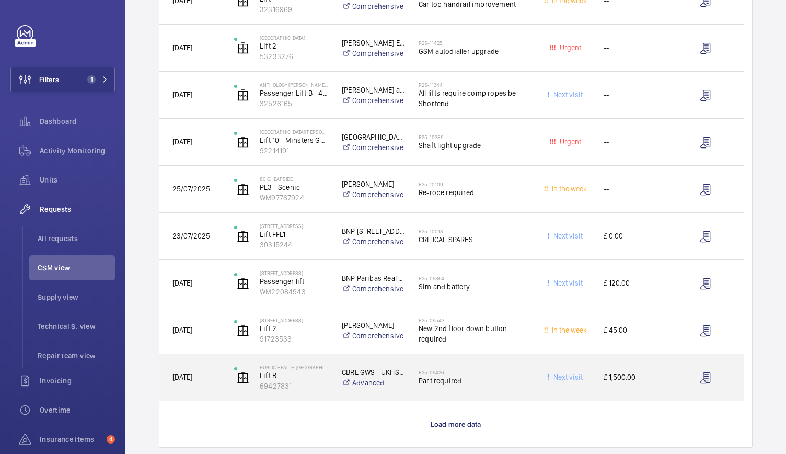
click at [331, 398] on div "CBRE GWS - UKHSA (Public Health England) Colindale Advanced" at bounding box center [367, 377] width 77 height 47
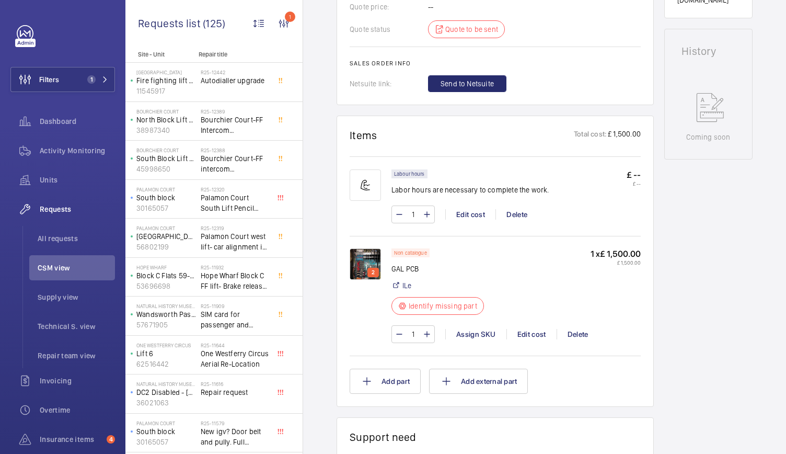
scroll to position [528, 0]
click at [53, 123] on span "Dashboard" at bounding box center [77, 121] width 75 height 10
